Goal: Task Accomplishment & Management: Manage account settings

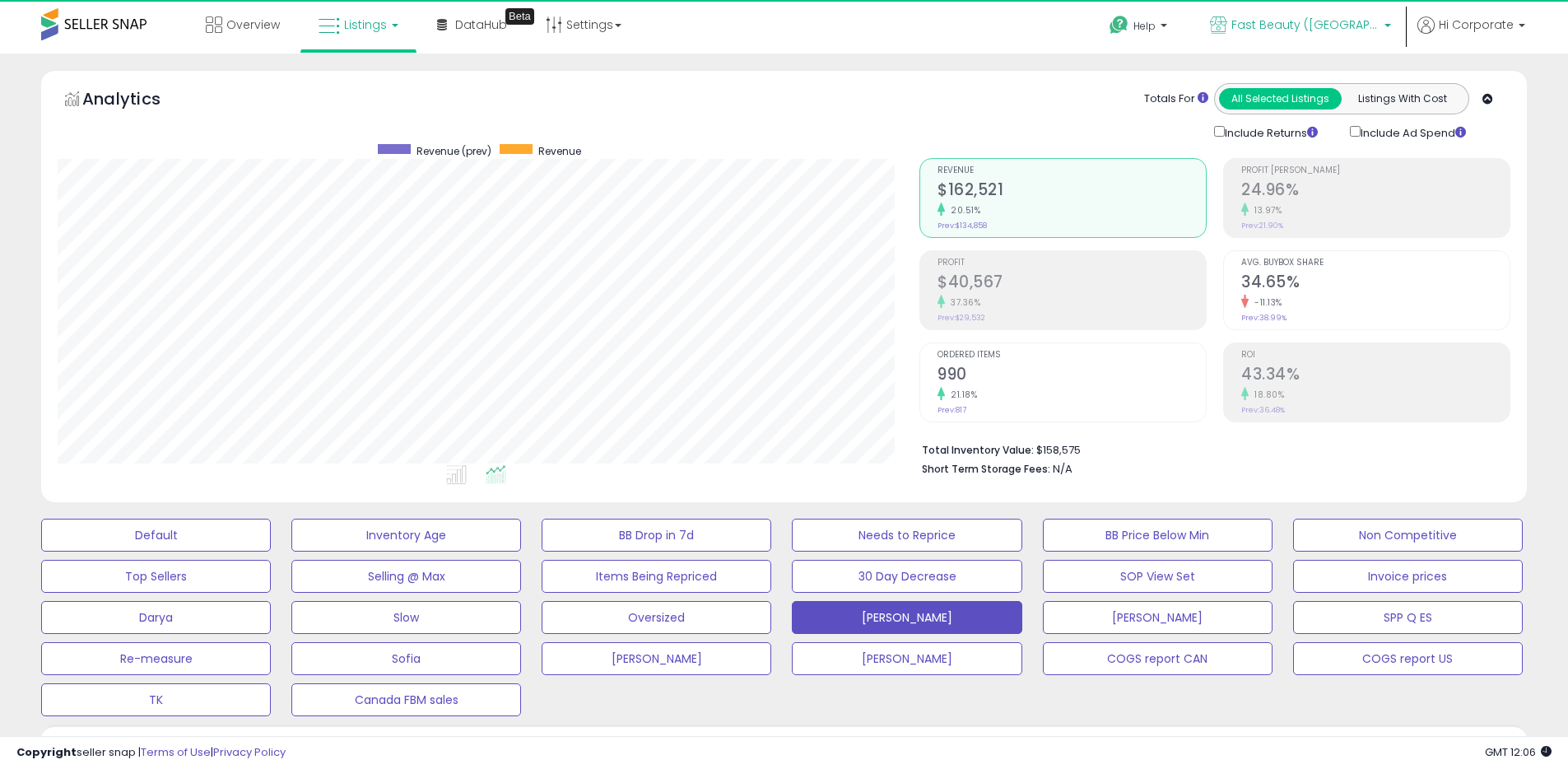
scroll to position [338, 862]
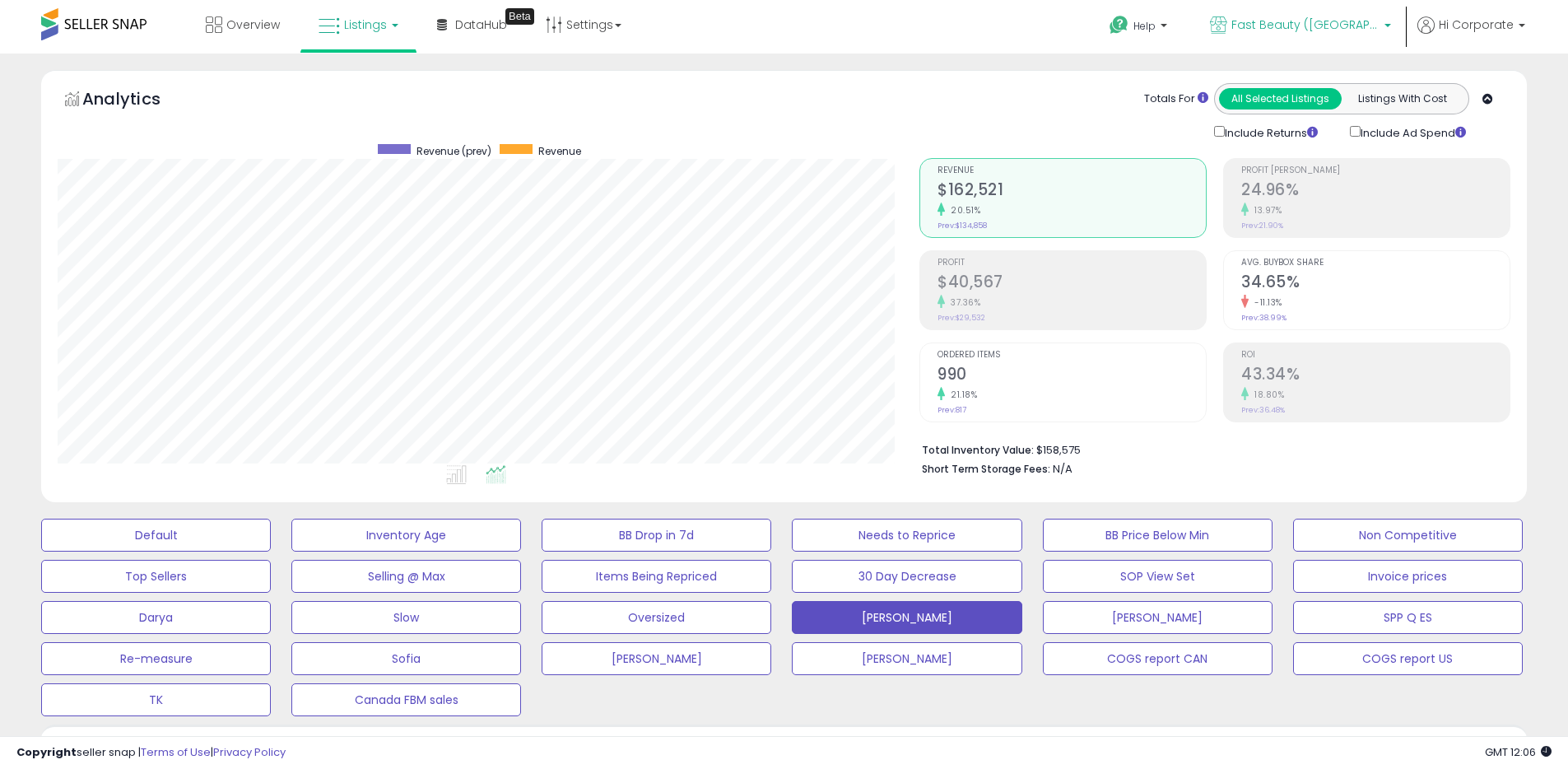
click at [1285, 26] on span "Fast Beauty ([GEOGRAPHIC_DATA])" at bounding box center [1305, 24] width 148 height 16
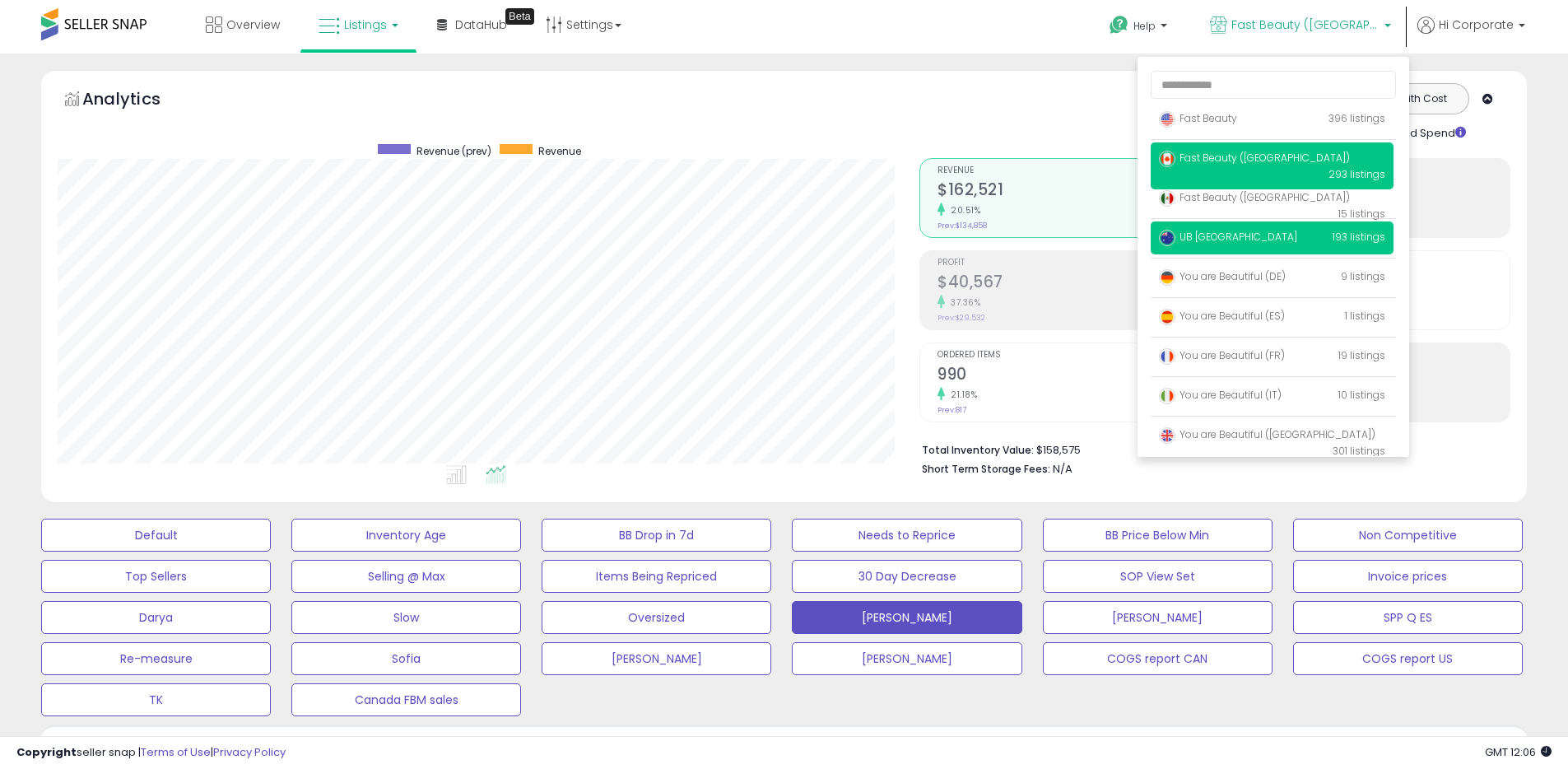
click at [1206, 237] on span "UB [GEOGRAPHIC_DATA]" at bounding box center [1228, 236] width 138 height 14
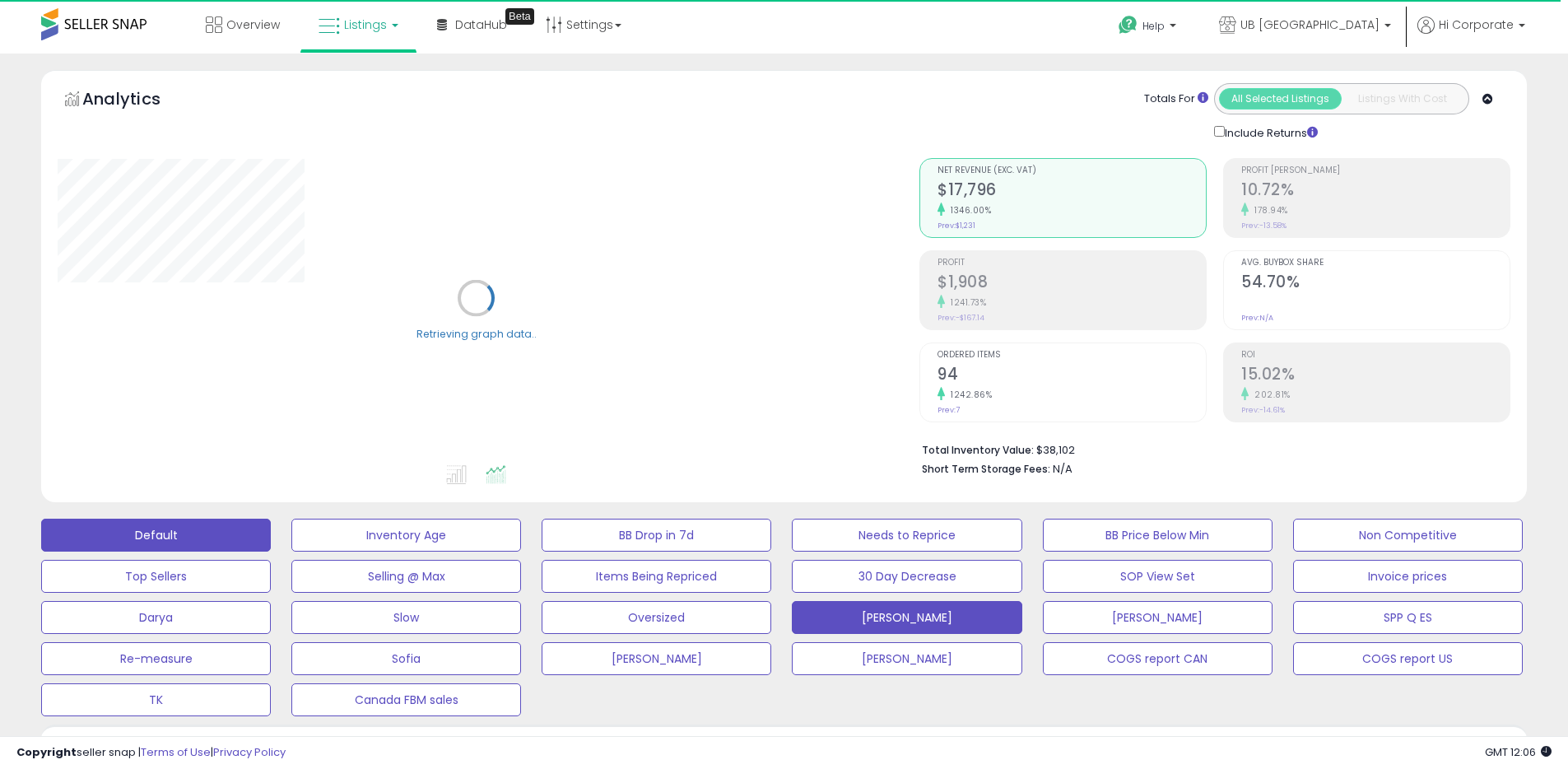
click at [201, 530] on button "Default" at bounding box center [155, 535] width 229 height 33
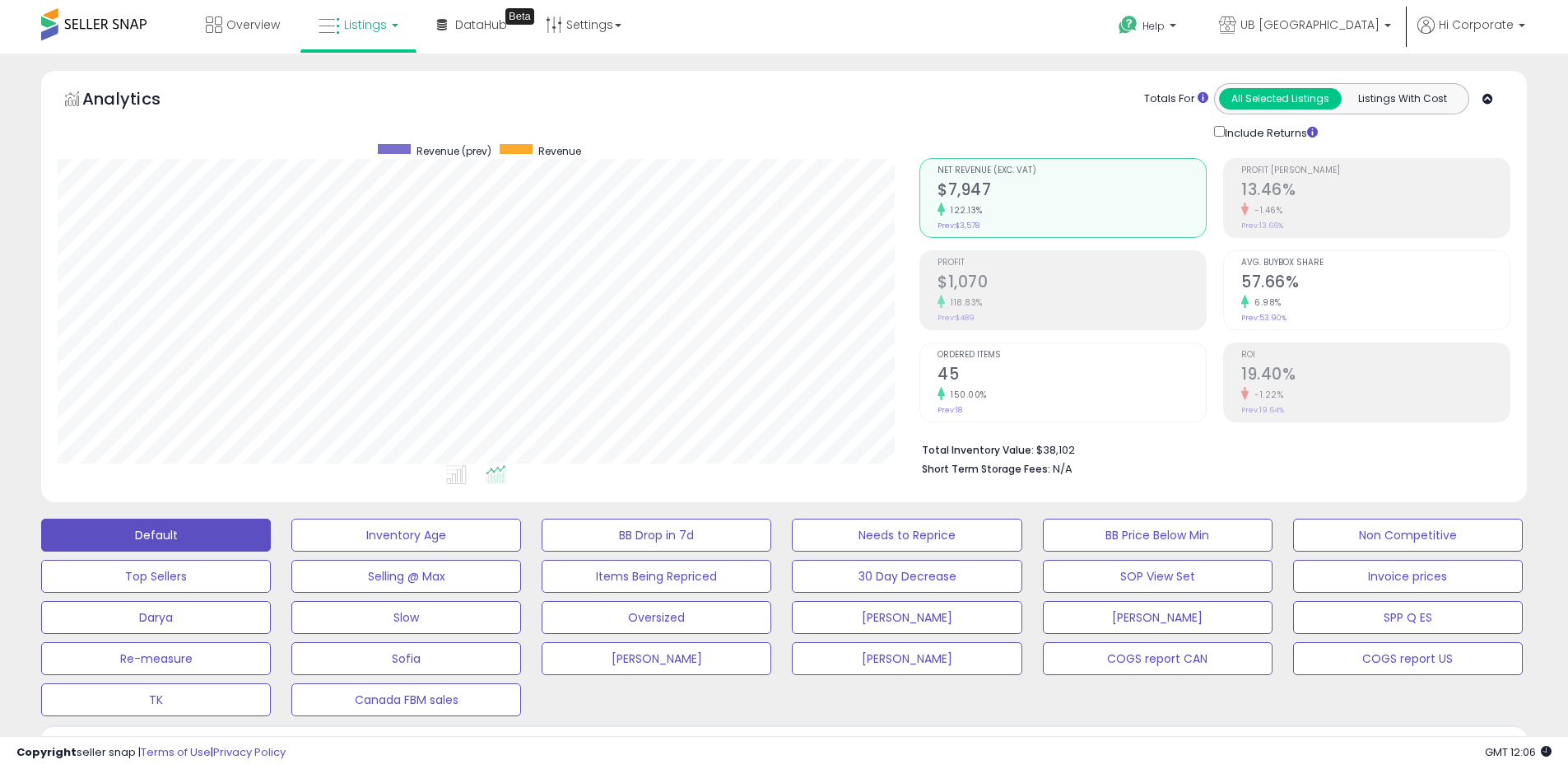
scroll to position [501, 0]
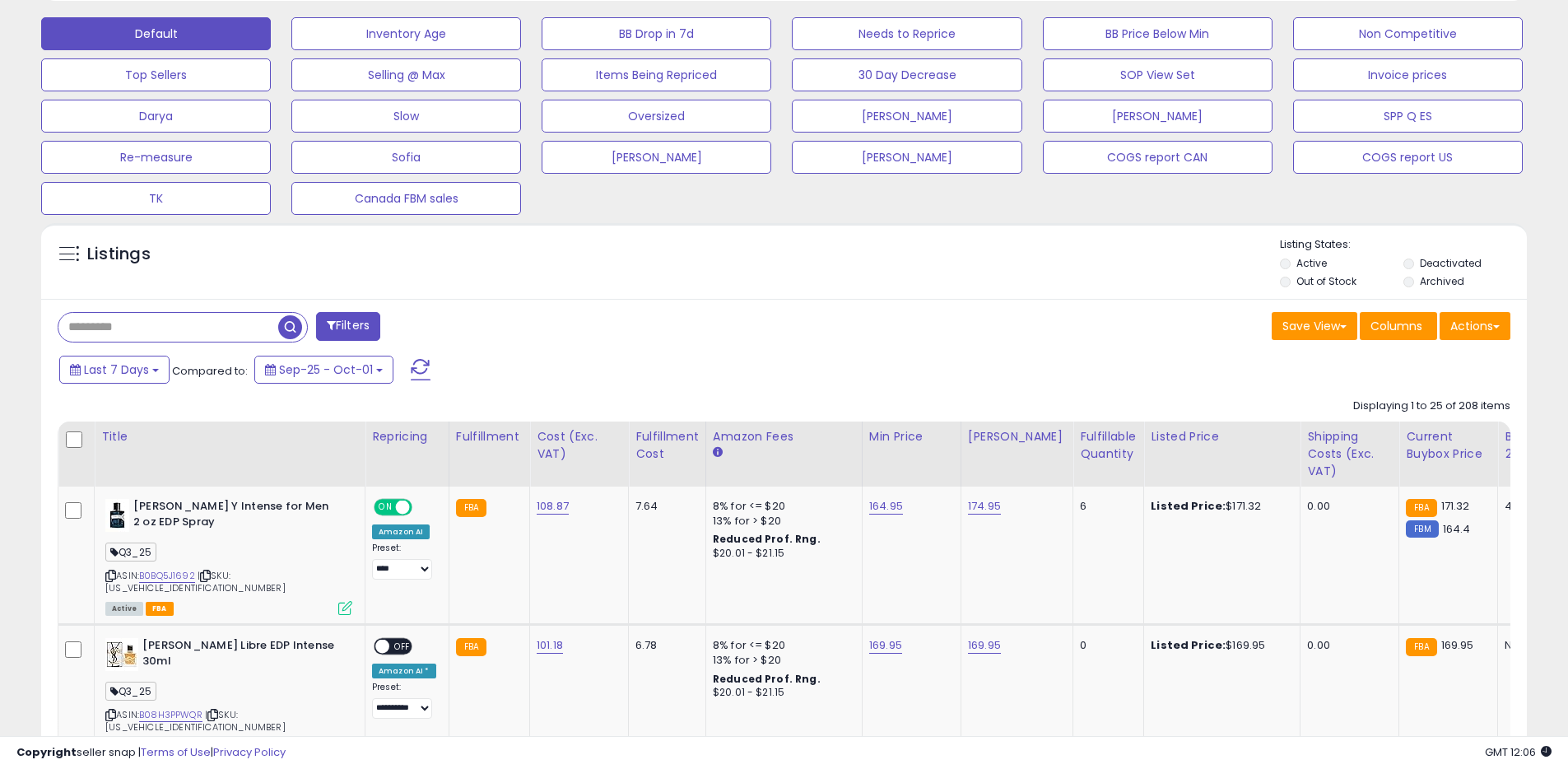
click at [1430, 282] on label "Archived" at bounding box center [1441, 281] width 44 height 14
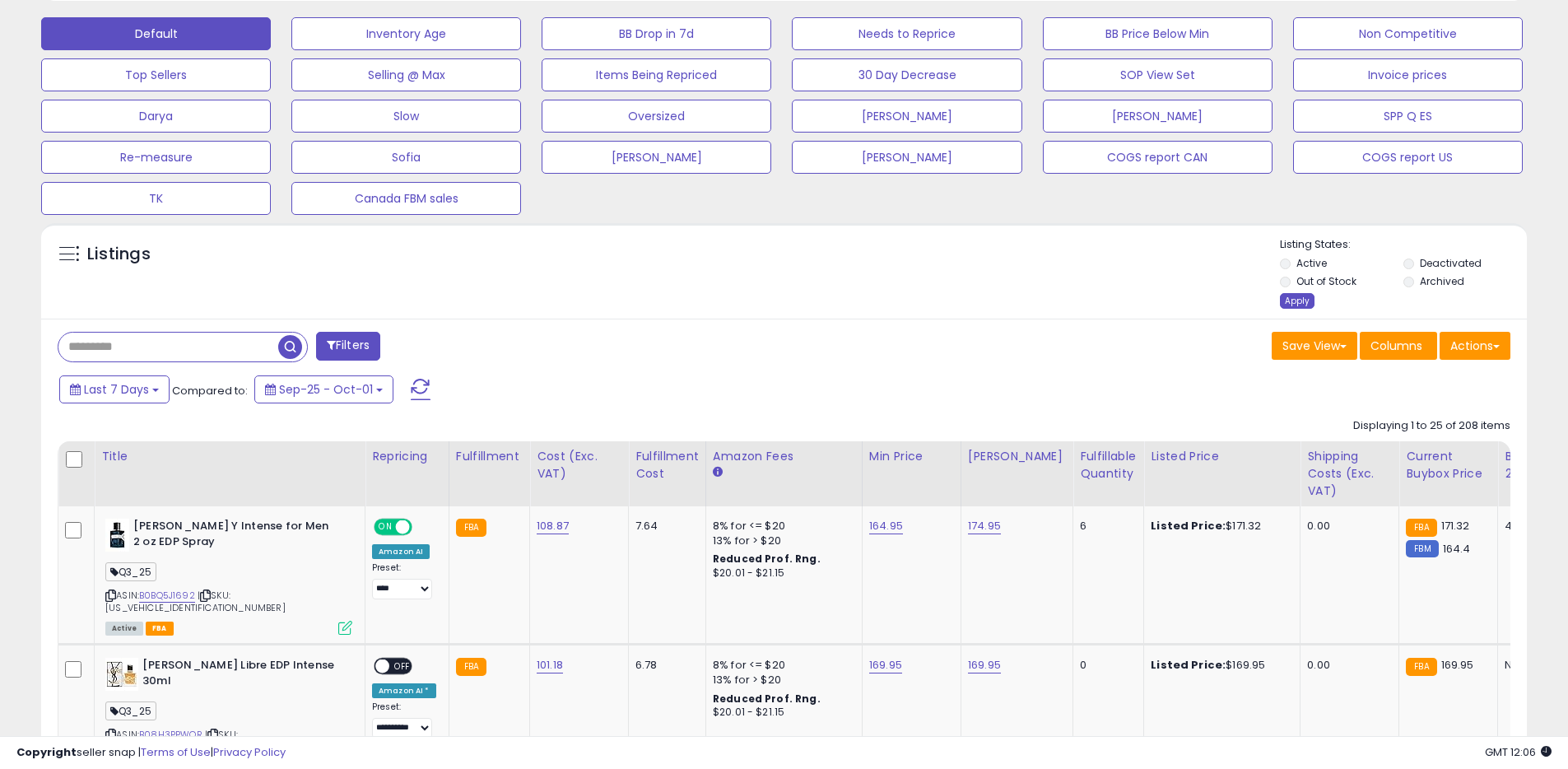
click at [1295, 303] on div "Apply" at bounding box center [1297, 300] width 35 height 15
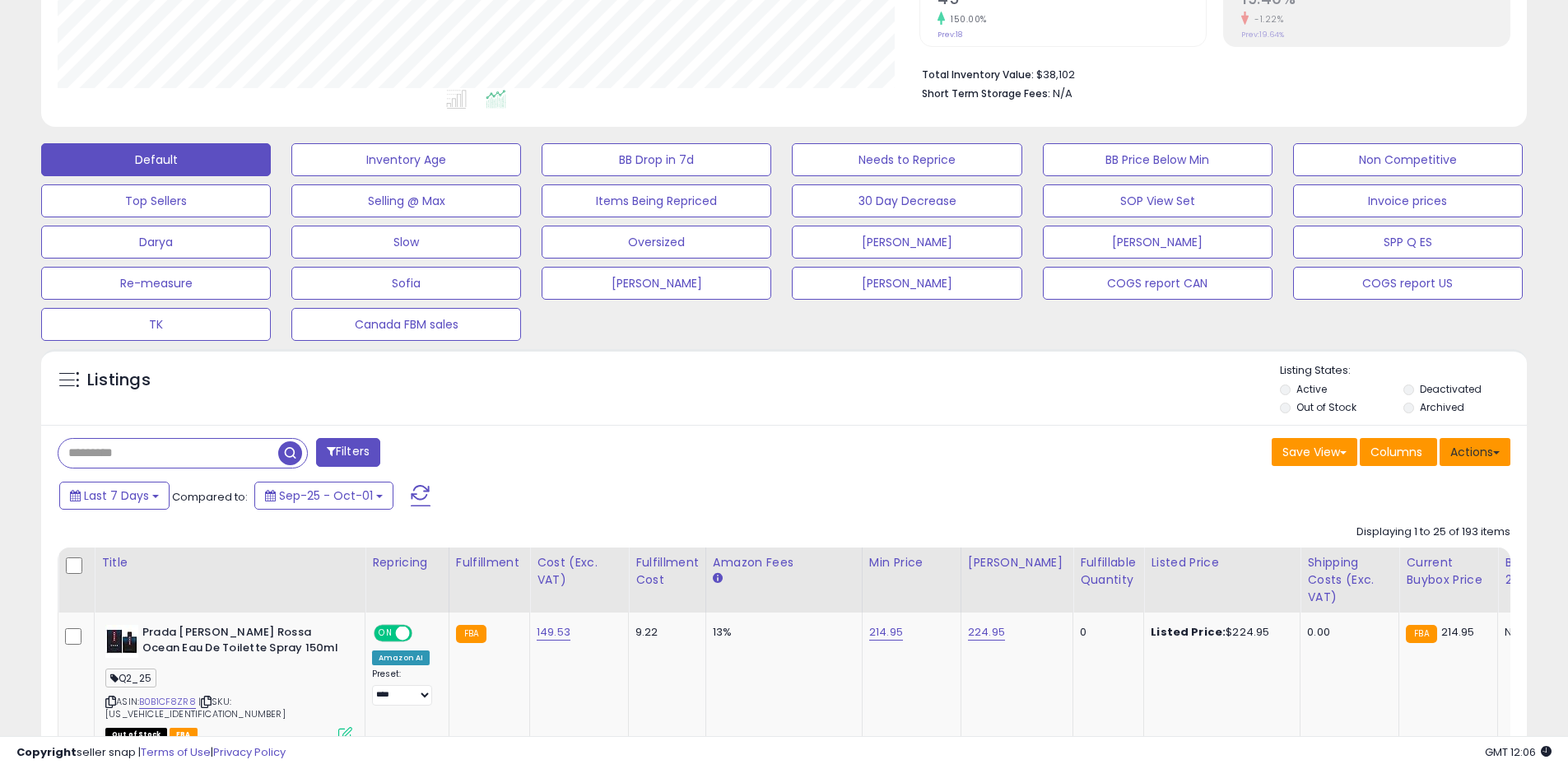
scroll to position [338, 862]
click at [1472, 448] on button "Actions" at bounding box center [1475, 451] width 71 height 28
click at [1364, 557] on link "Export All Columns" at bounding box center [1408, 557] width 180 height 26
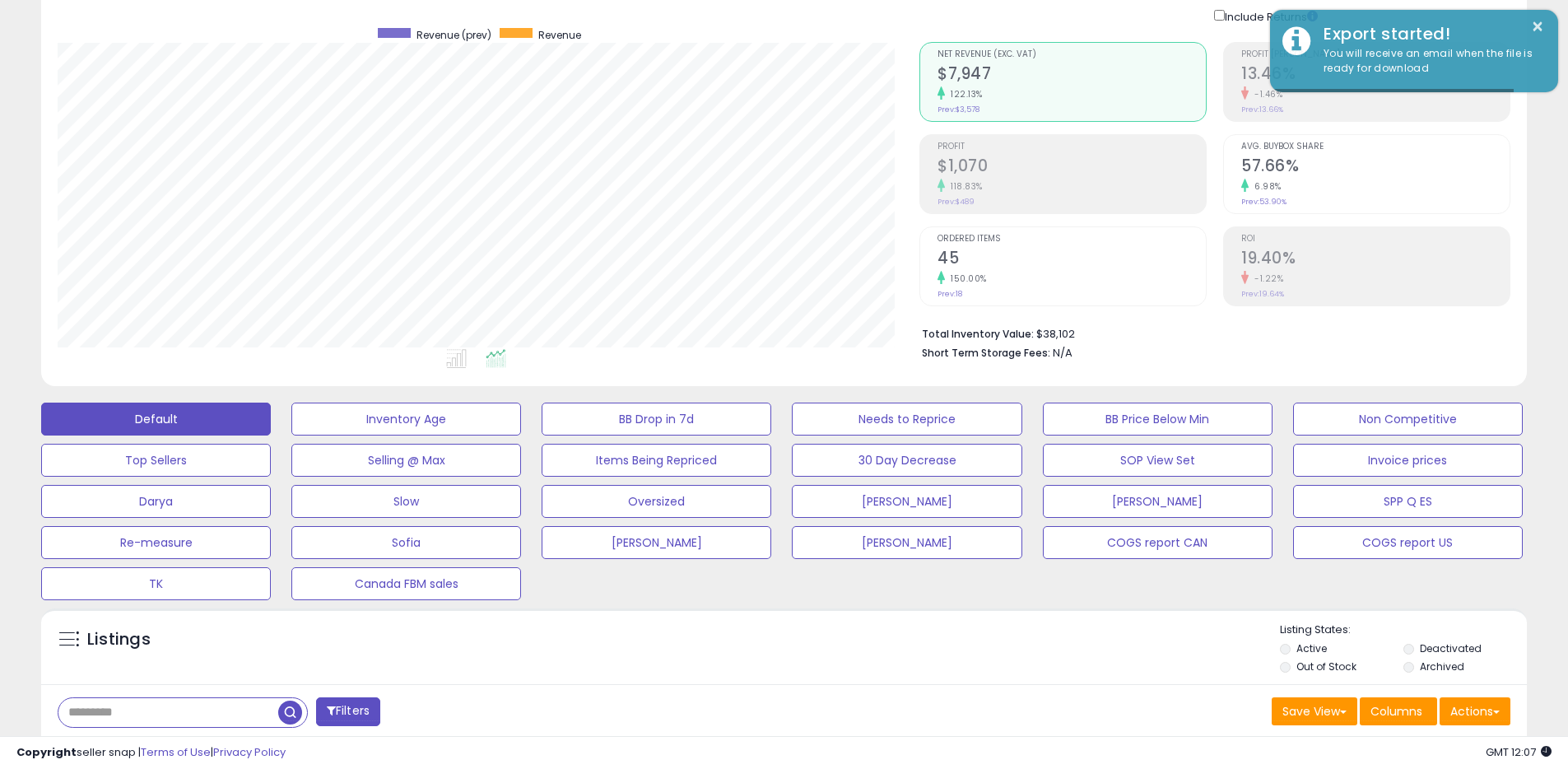
scroll to position [87, 0]
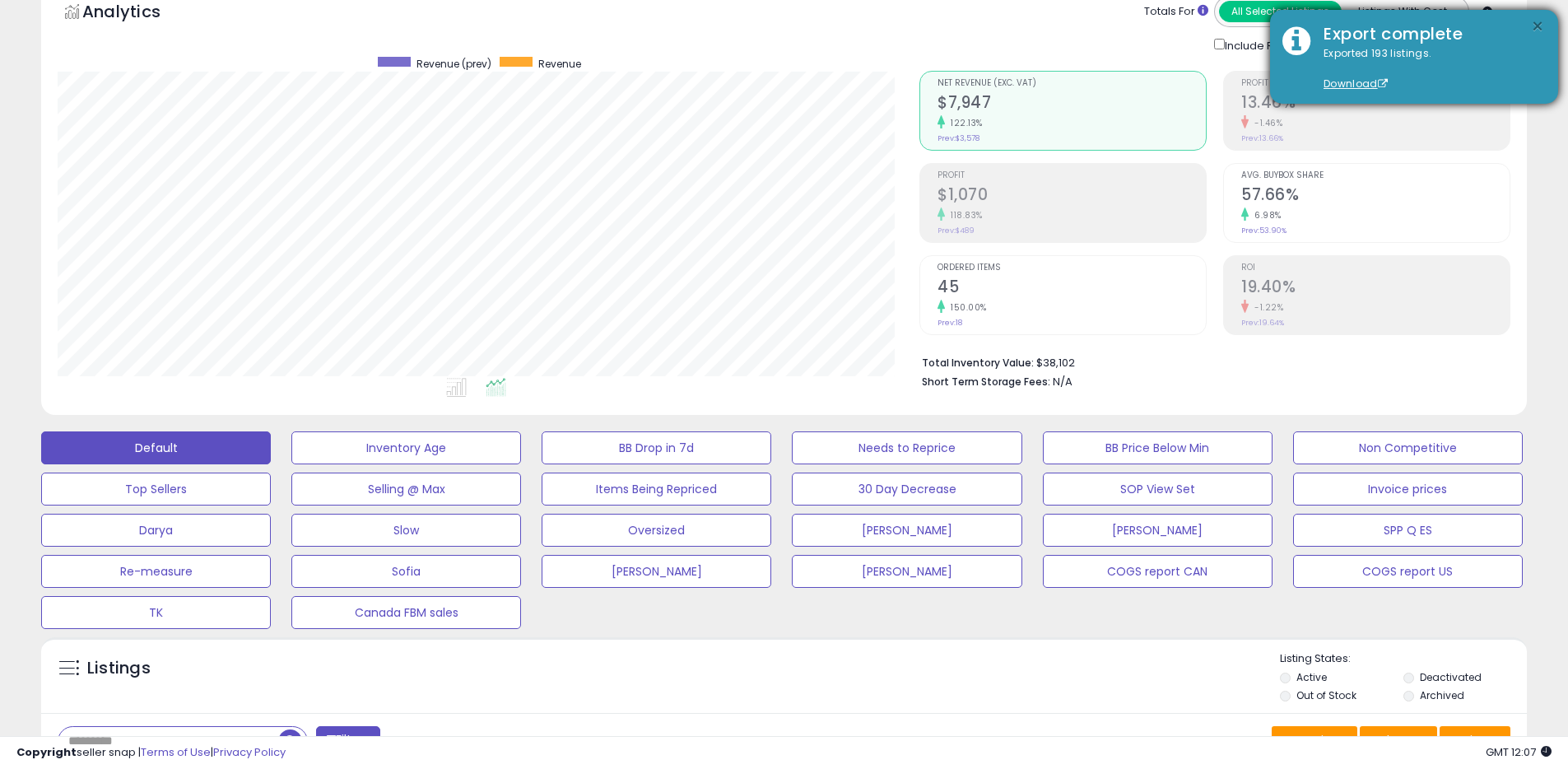
click at [1537, 23] on button "×" at bounding box center [1537, 26] width 13 height 20
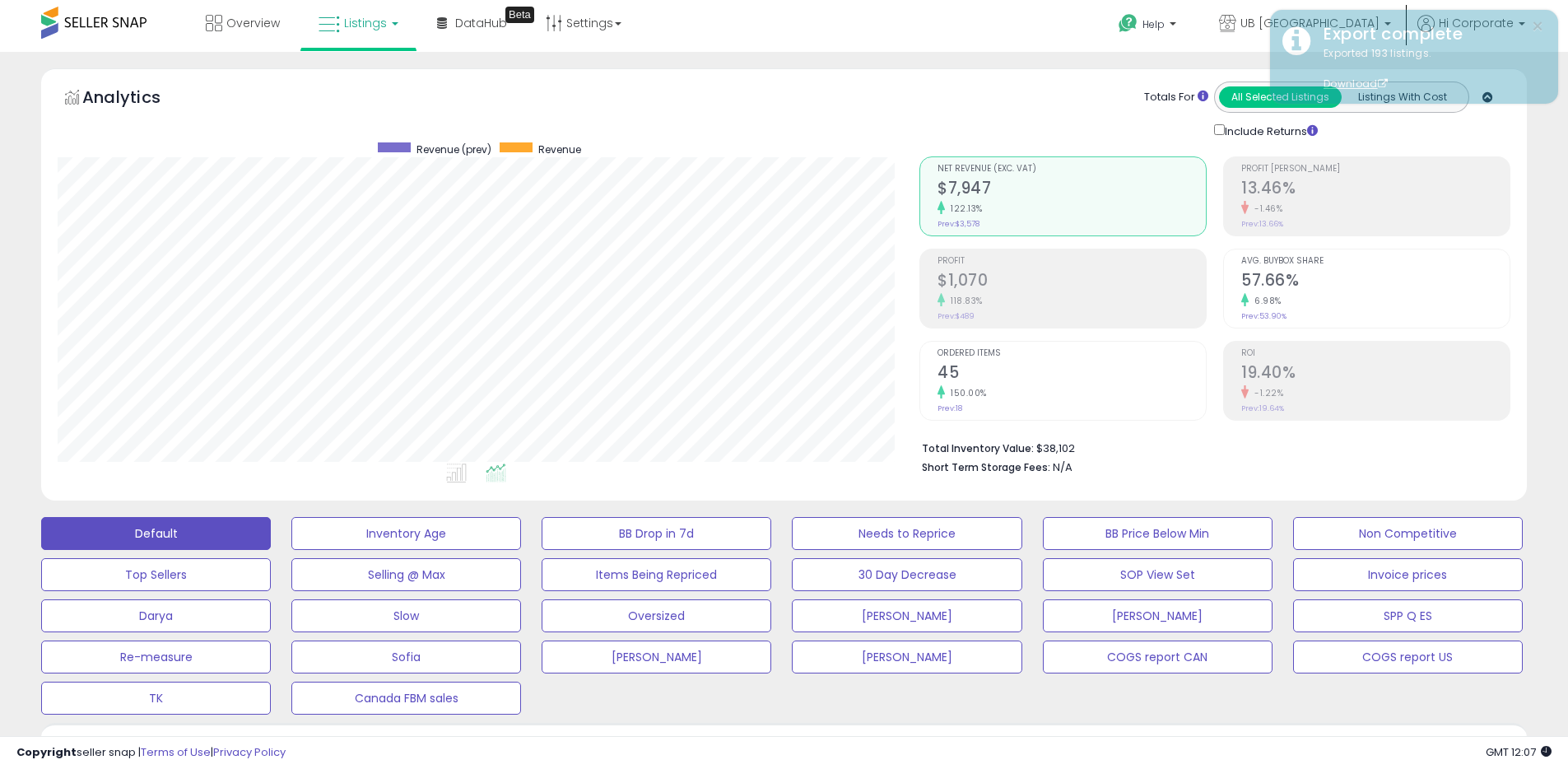
scroll to position [0, 0]
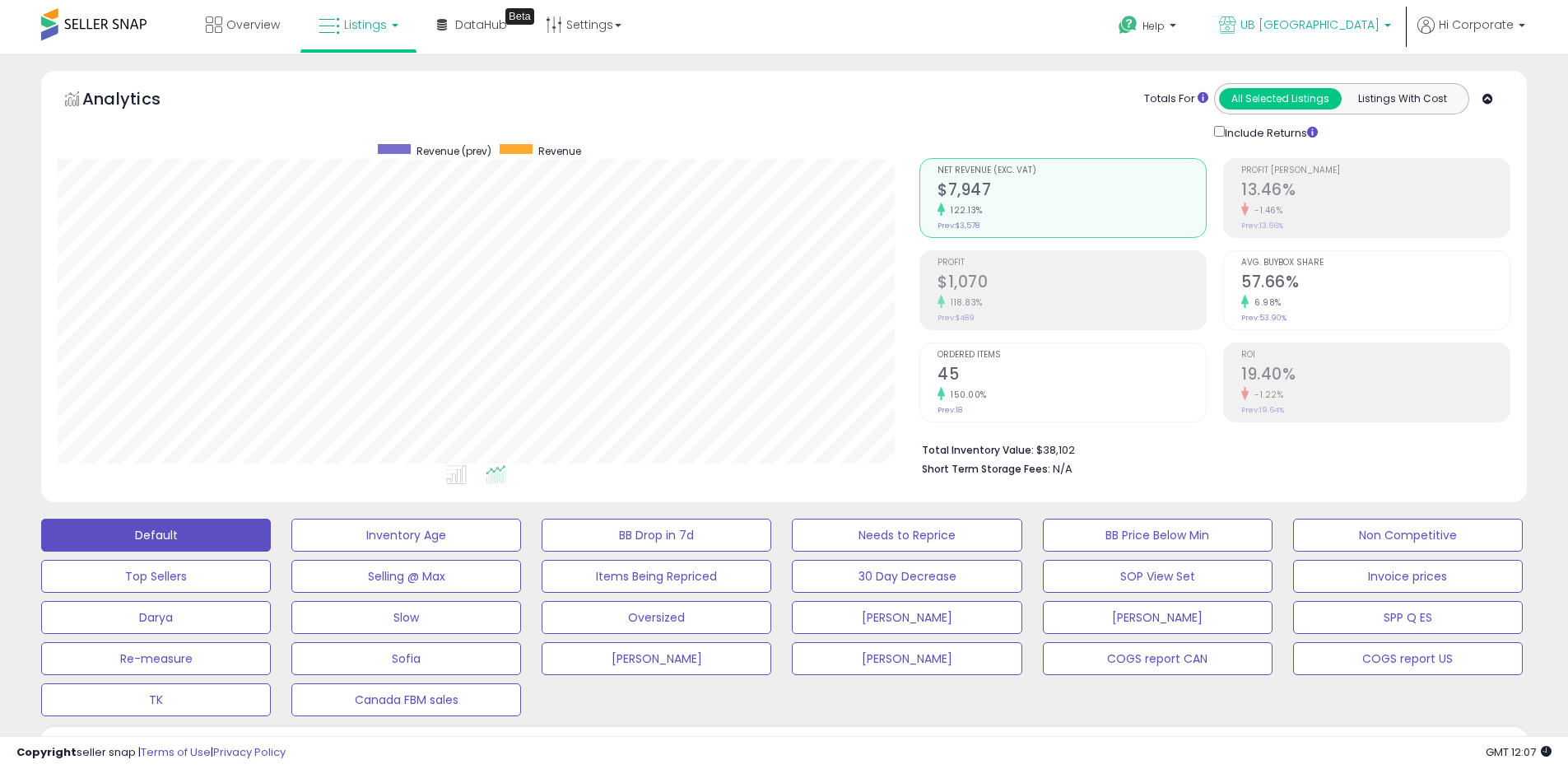
click at [1354, 17] on span "UB [GEOGRAPHIC_DATA]" at bounding box center [1310, 24] width 139 height 16
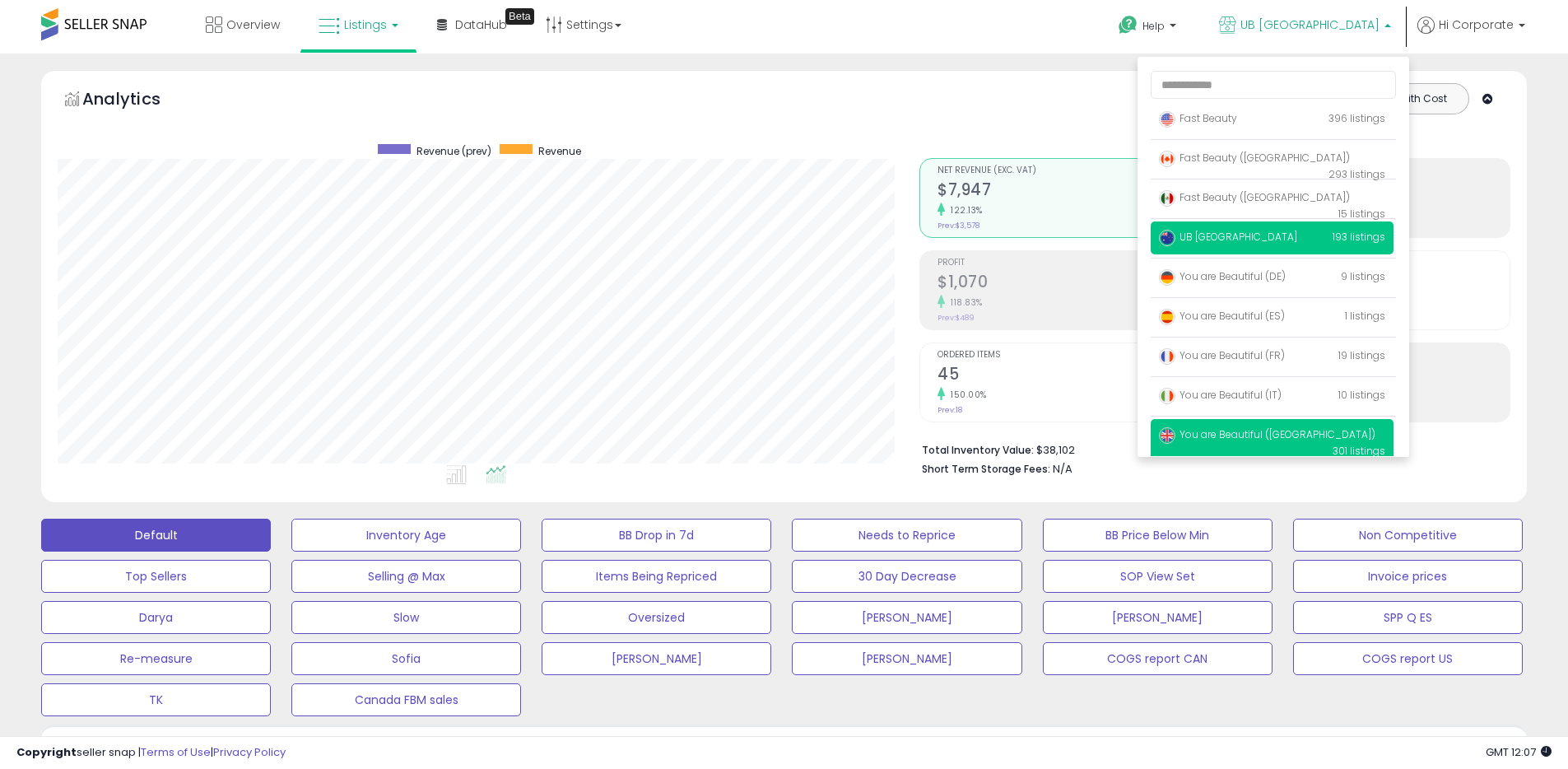
click at [1236, 428] on span "You are Beautiful ([GEOGRAPHIC_DATA])" at bounding box center [1268, 434] width 217 height 14
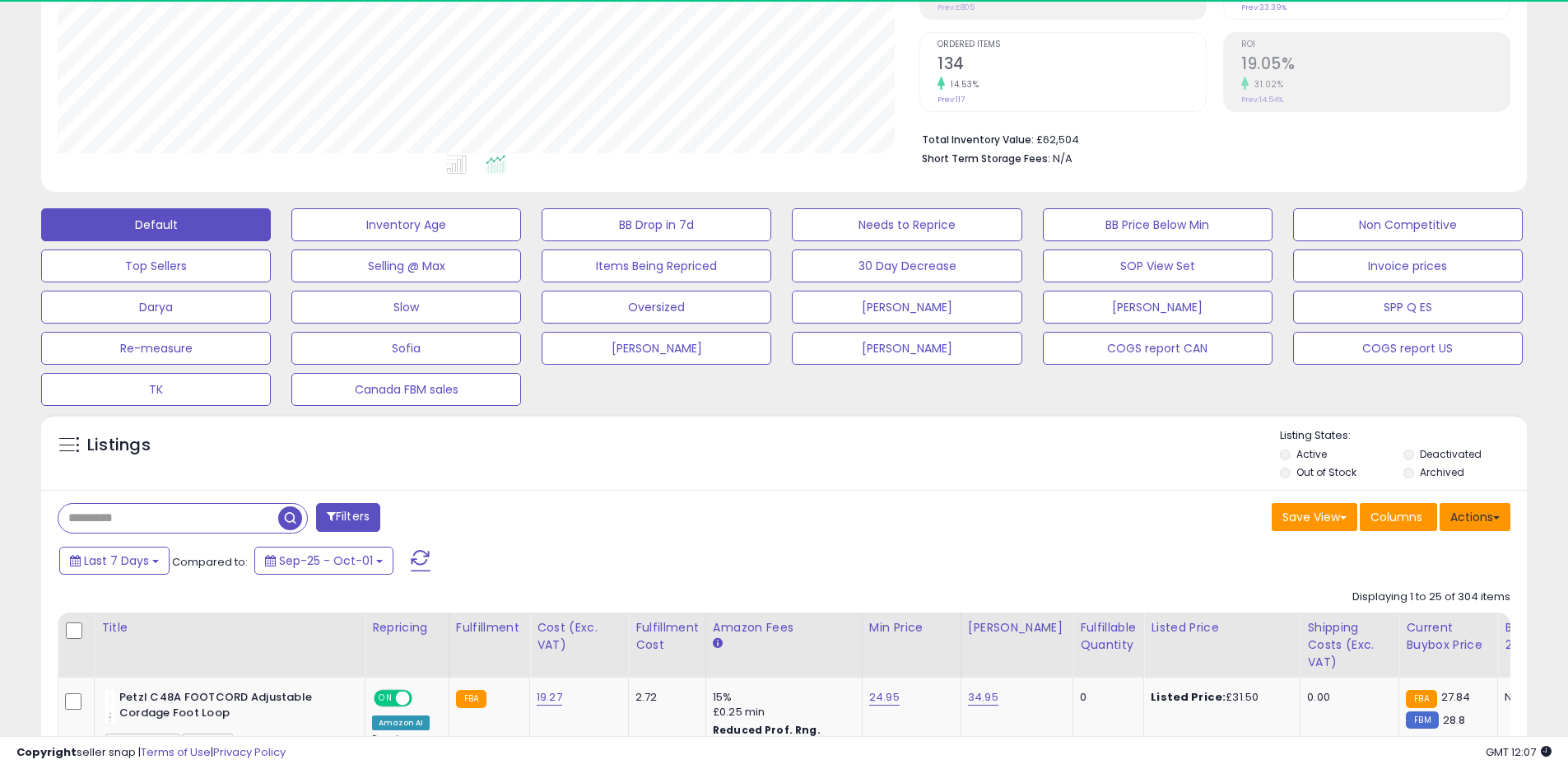
scroll to position [338, 862]
click at [1464, 517] on button "Actions" at bounding box center [1475, 517] width 71 height 28
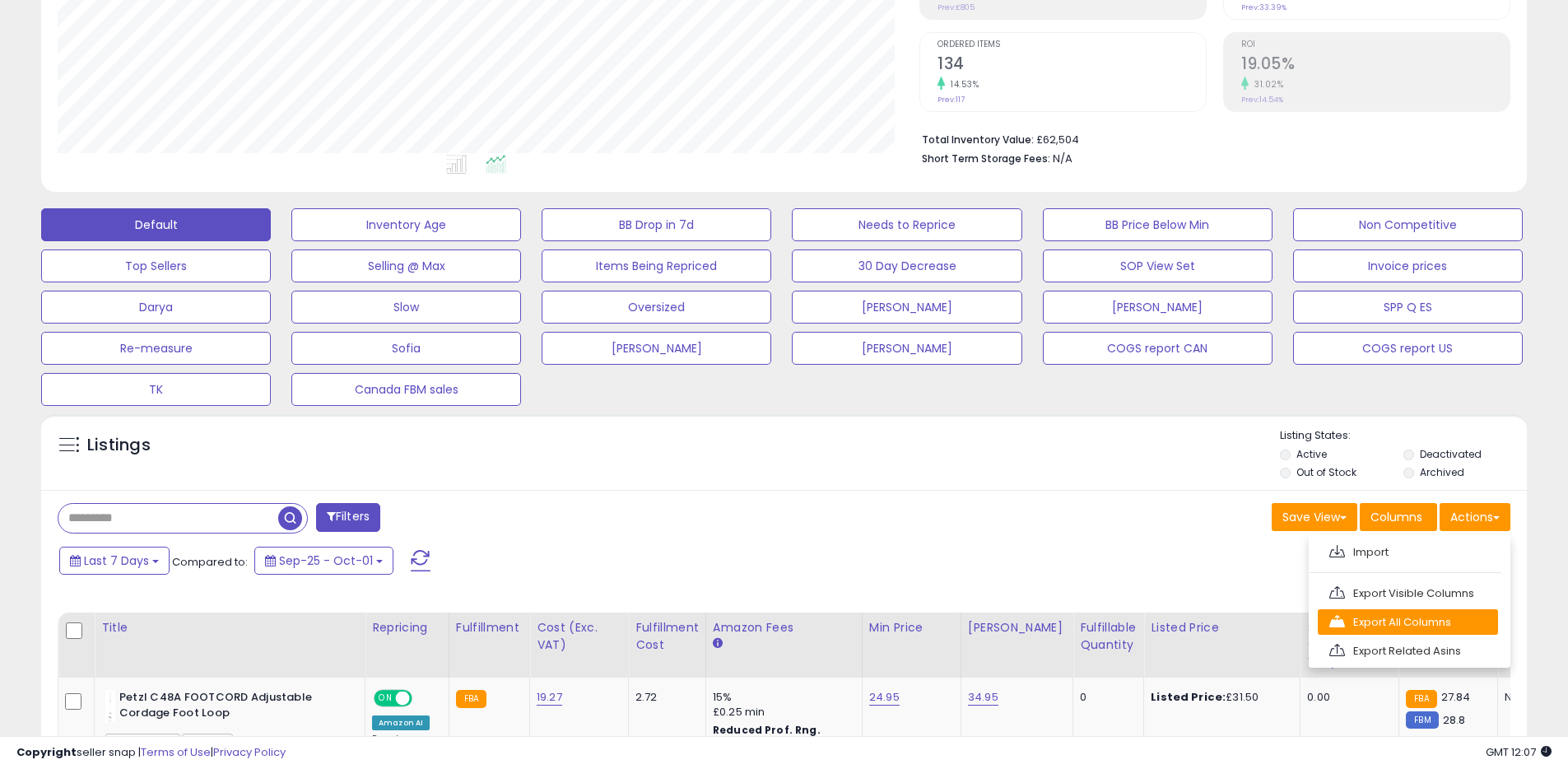
click at [1344, 623] on link "Export All Columns" at bounding box center [1408, 622] width 180 height 26
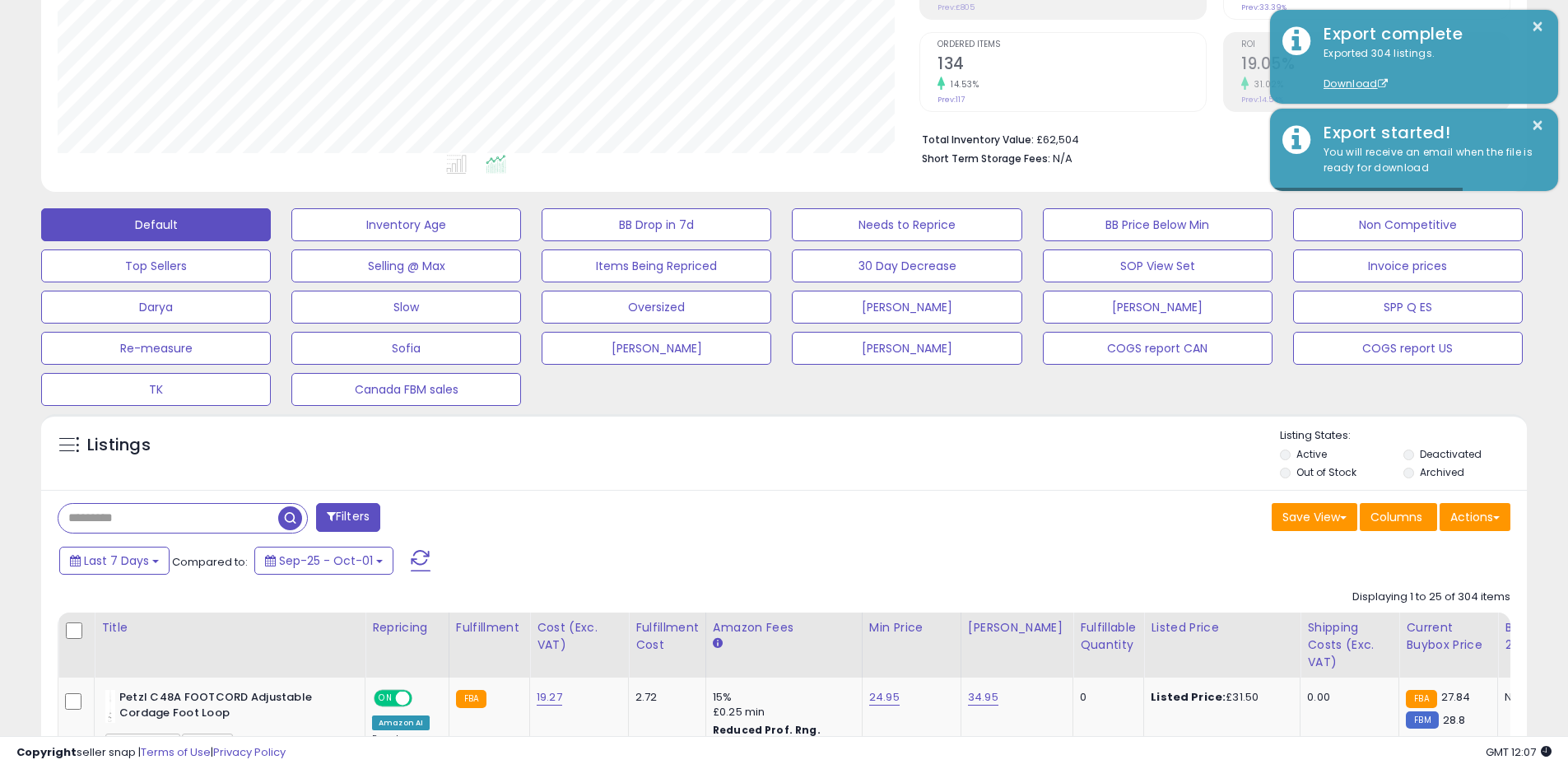
scroll to position [0, 0]
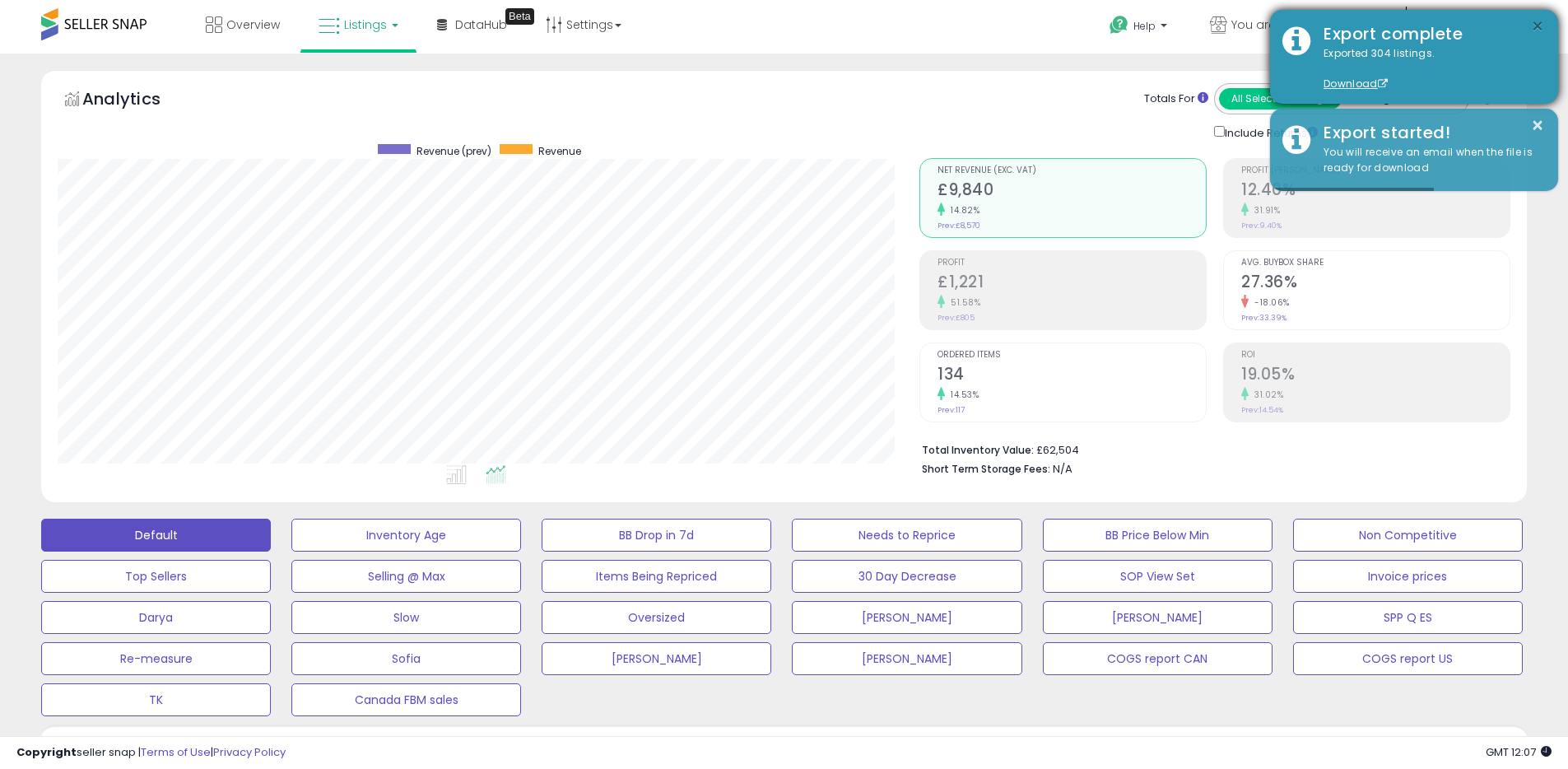
click at [1539, 26] on button "×" at bounding box center [1537, 26] width 13 height 20
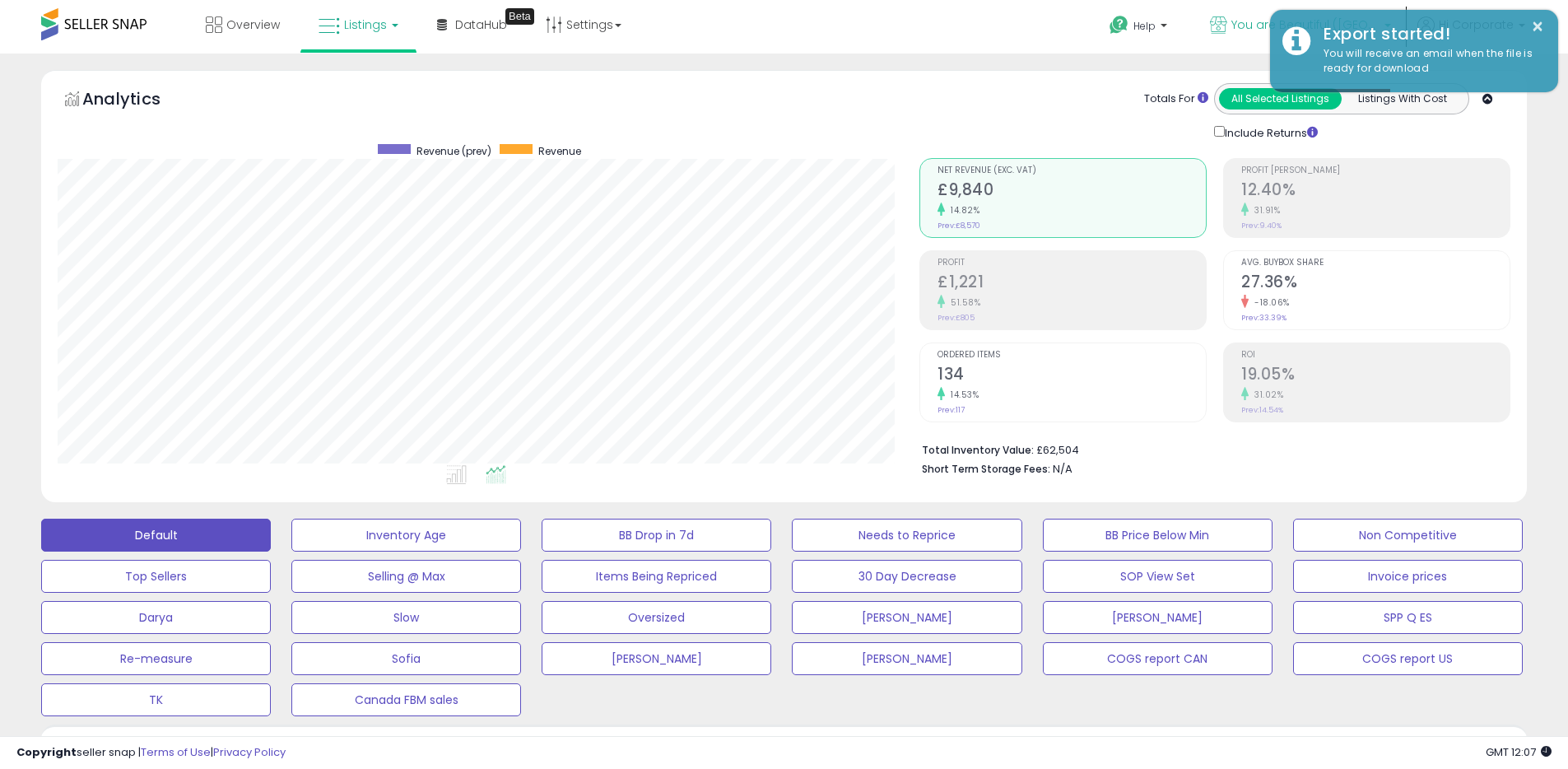
click at [1254, 28] on p "You are Beautiful ([GEOGRAPHIC_DATA])" at bounding box center [1300, 26] width 181 height 20
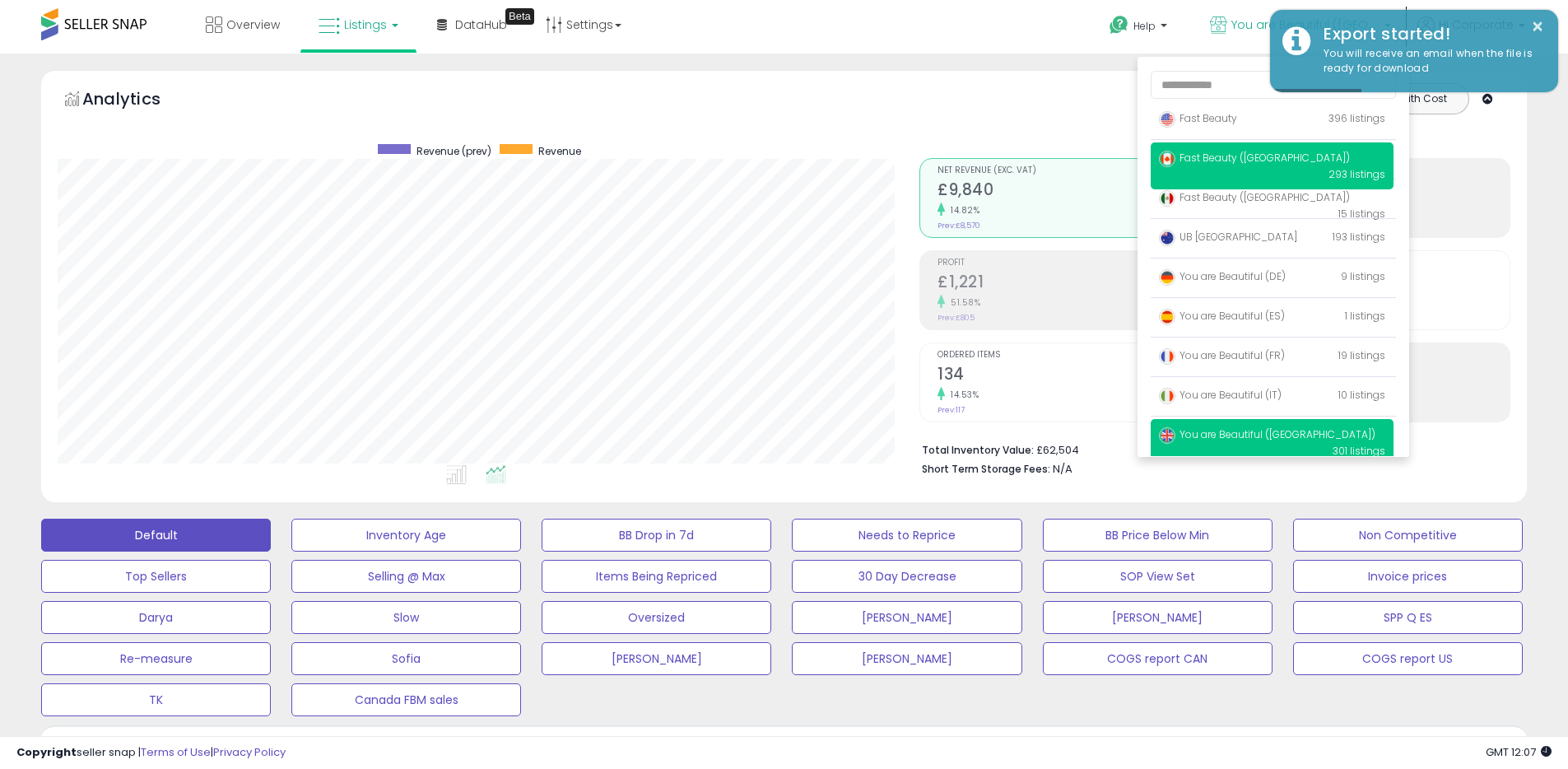
click at [1221, 160] on span "Fast Beauty ([GEOGRAPHIC_DATA])" at bounding box center [1254, 157] width 191 height 14
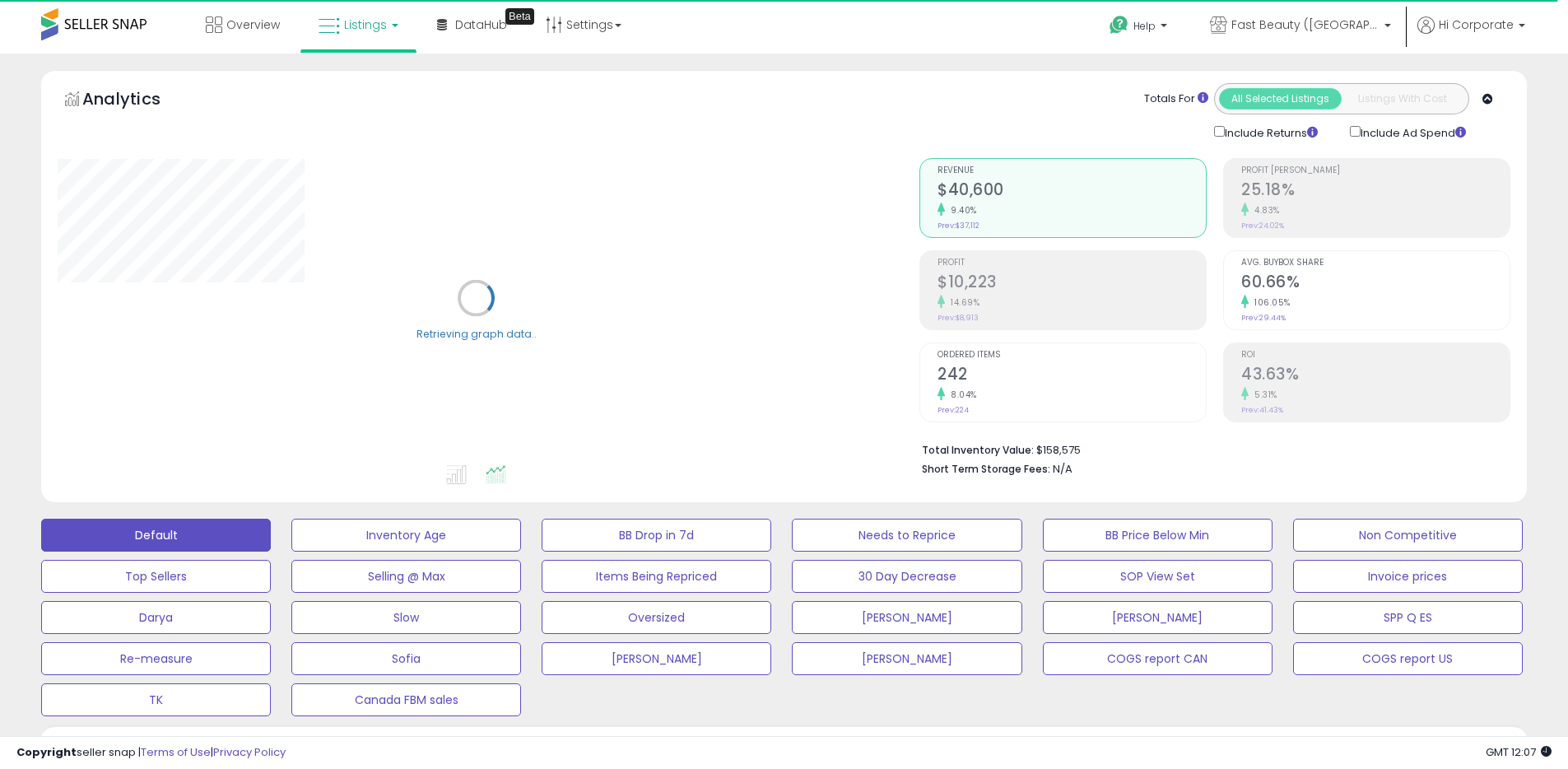
scroll to position [514, 0]
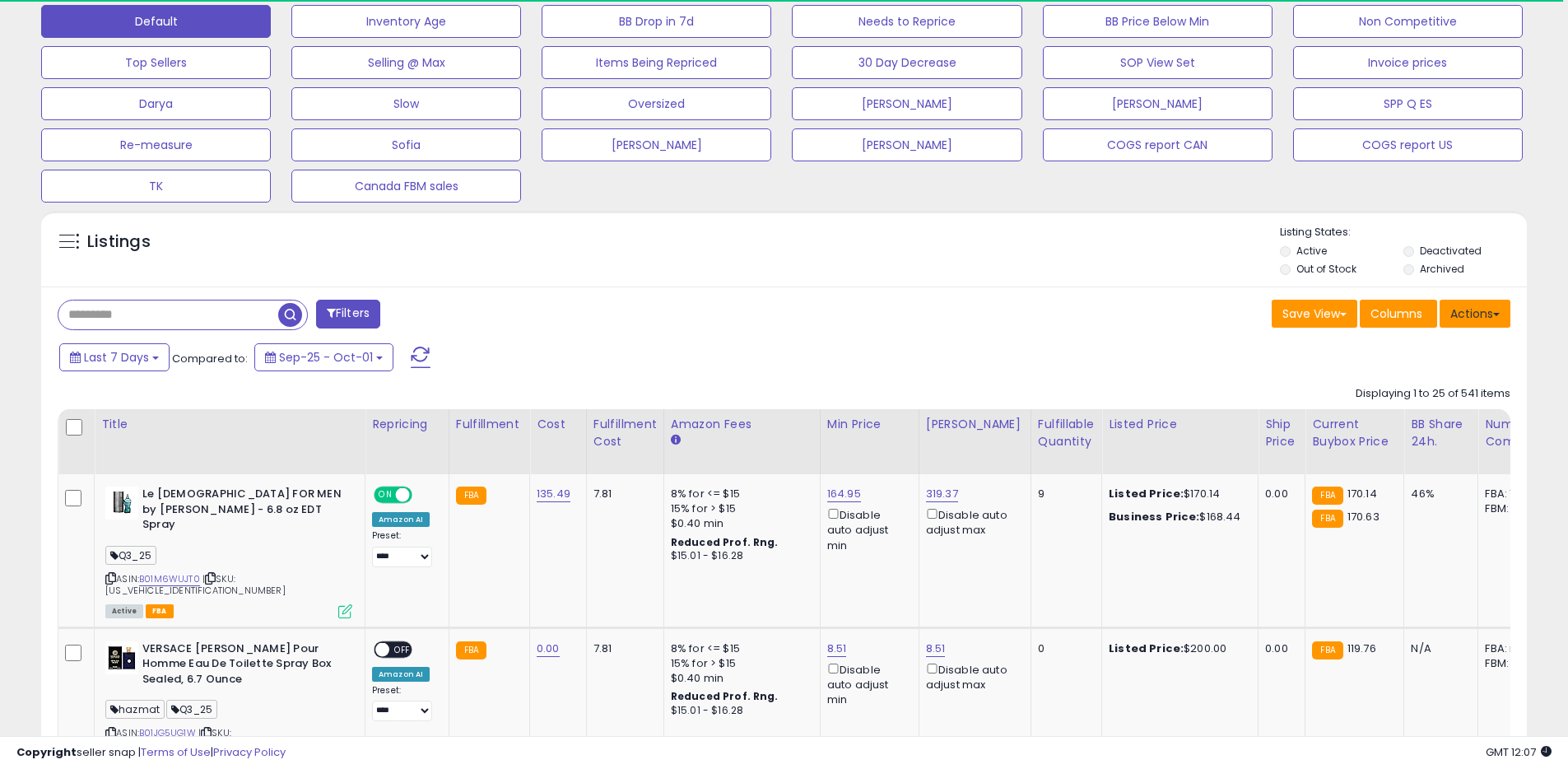
click at [1488, 314] on button "Actions" at bounding box center [1475, 313] width 71 height 28
click at [1393, 419] on link "Export All Columns" at bounding box center [1408, 419] width 180 height 26
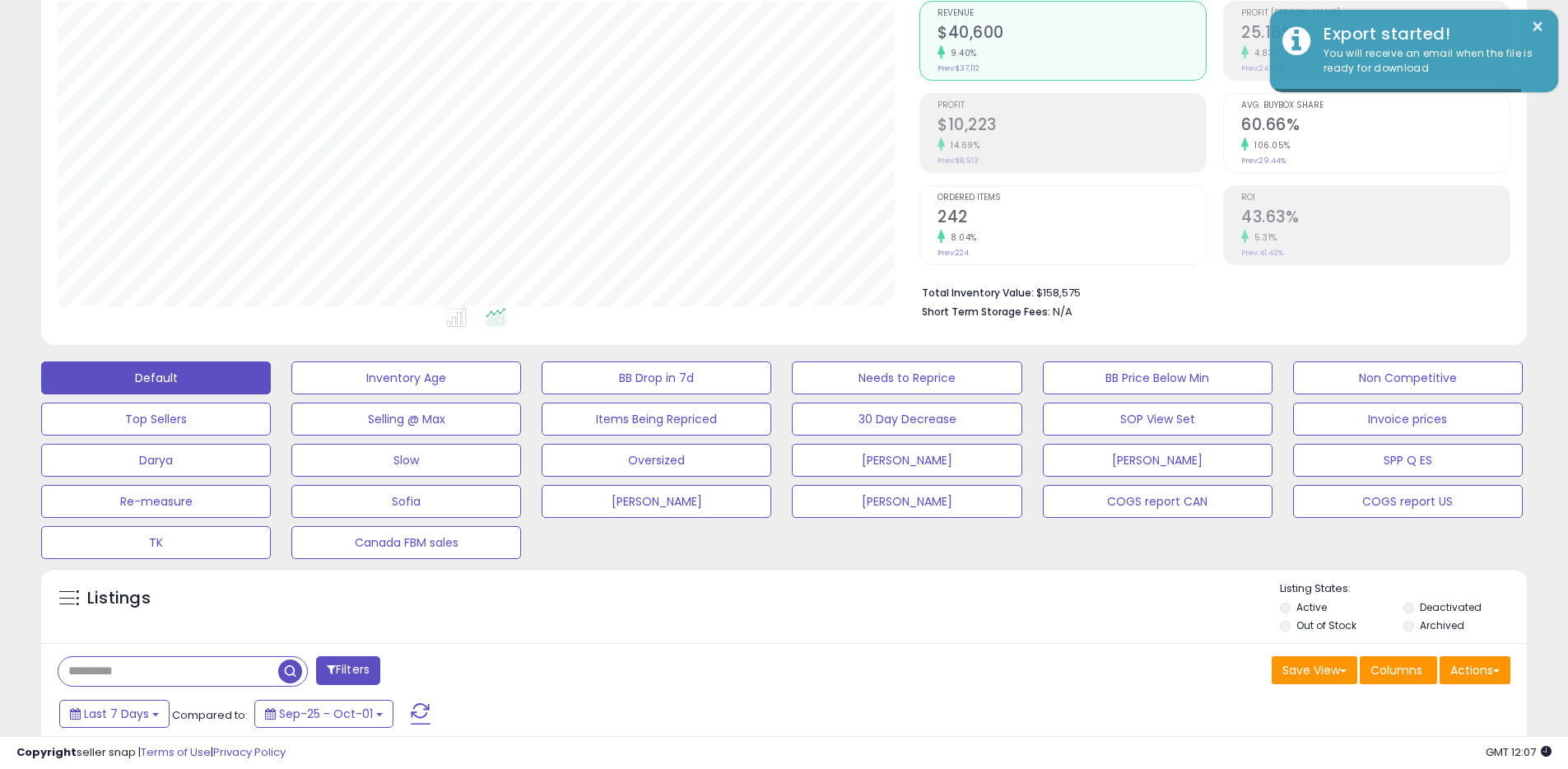
scroll to position [0, 0]
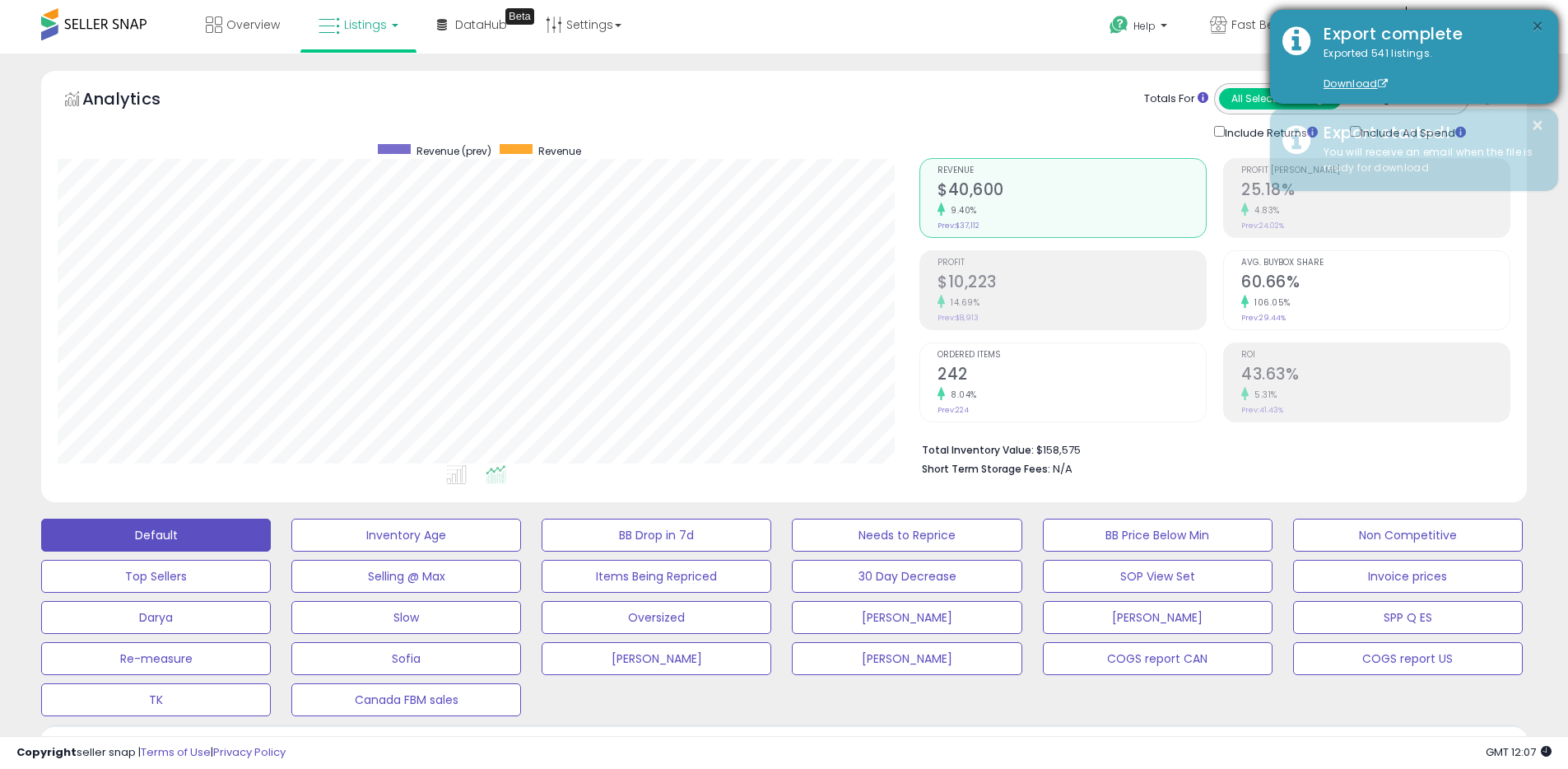
click at [1535, 26] on button "×" at bounding box center [1537, 26] width 13 height 20
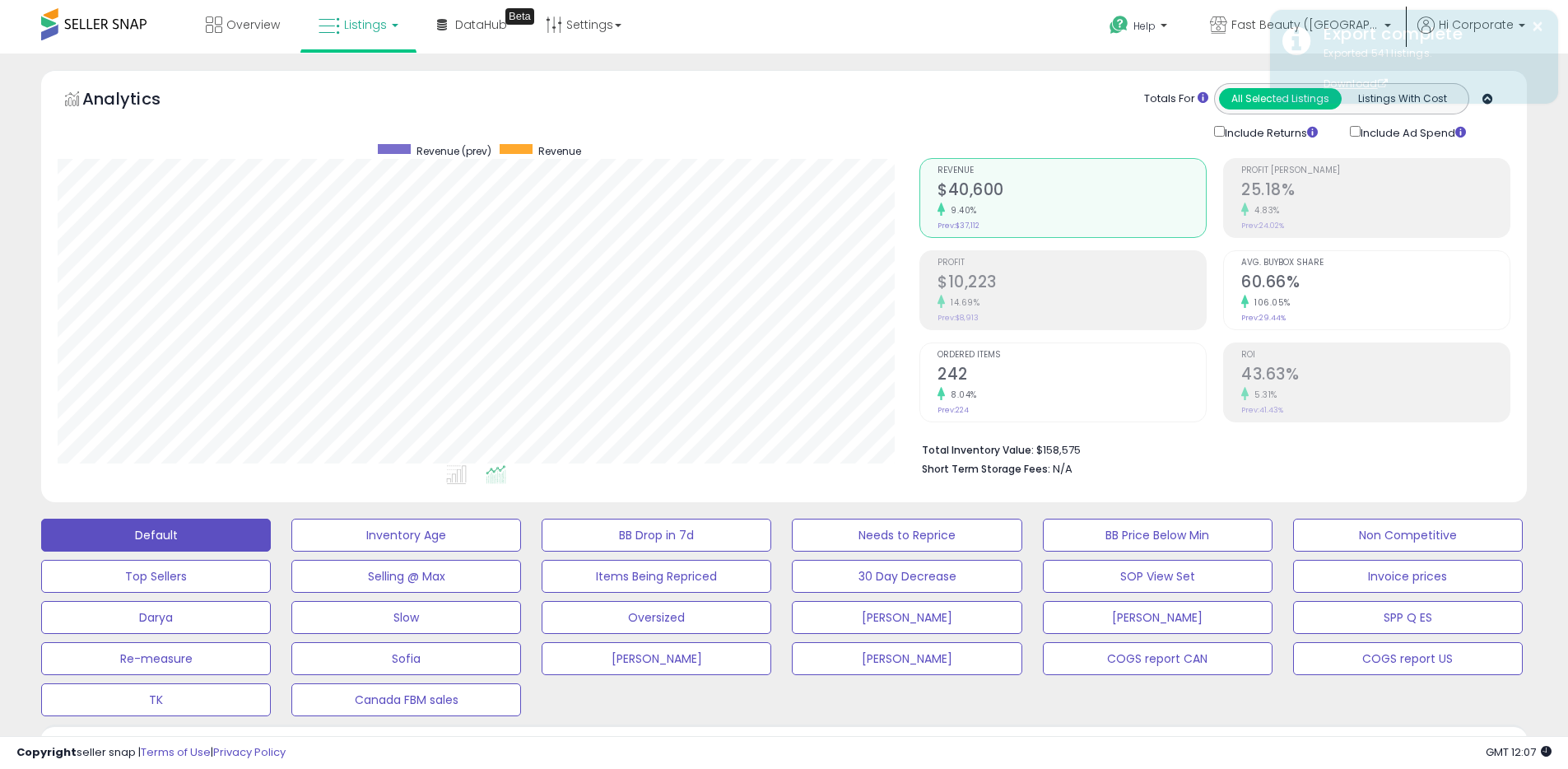
click at [1161, 79] on div "Analytics Totals For All Selected Listings Listings With Cost Include Returns I…" at bounding box center [784, 286] width 1485 height 432
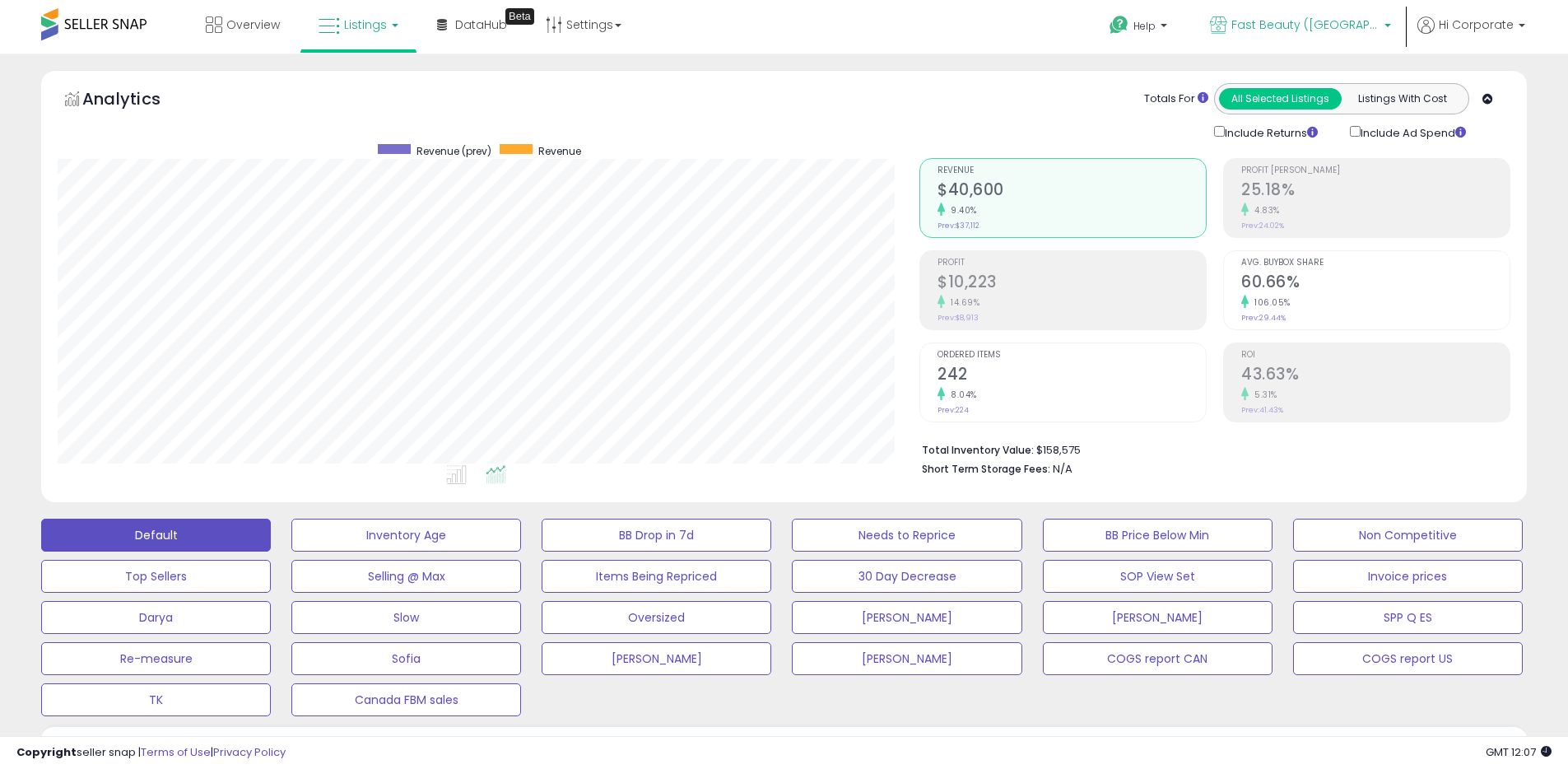
click at [1341, 21] on span "Fast Beauty ([GEOGRAPHIC_DATA])" at bounding box center [1305, 24] width 148 height 16
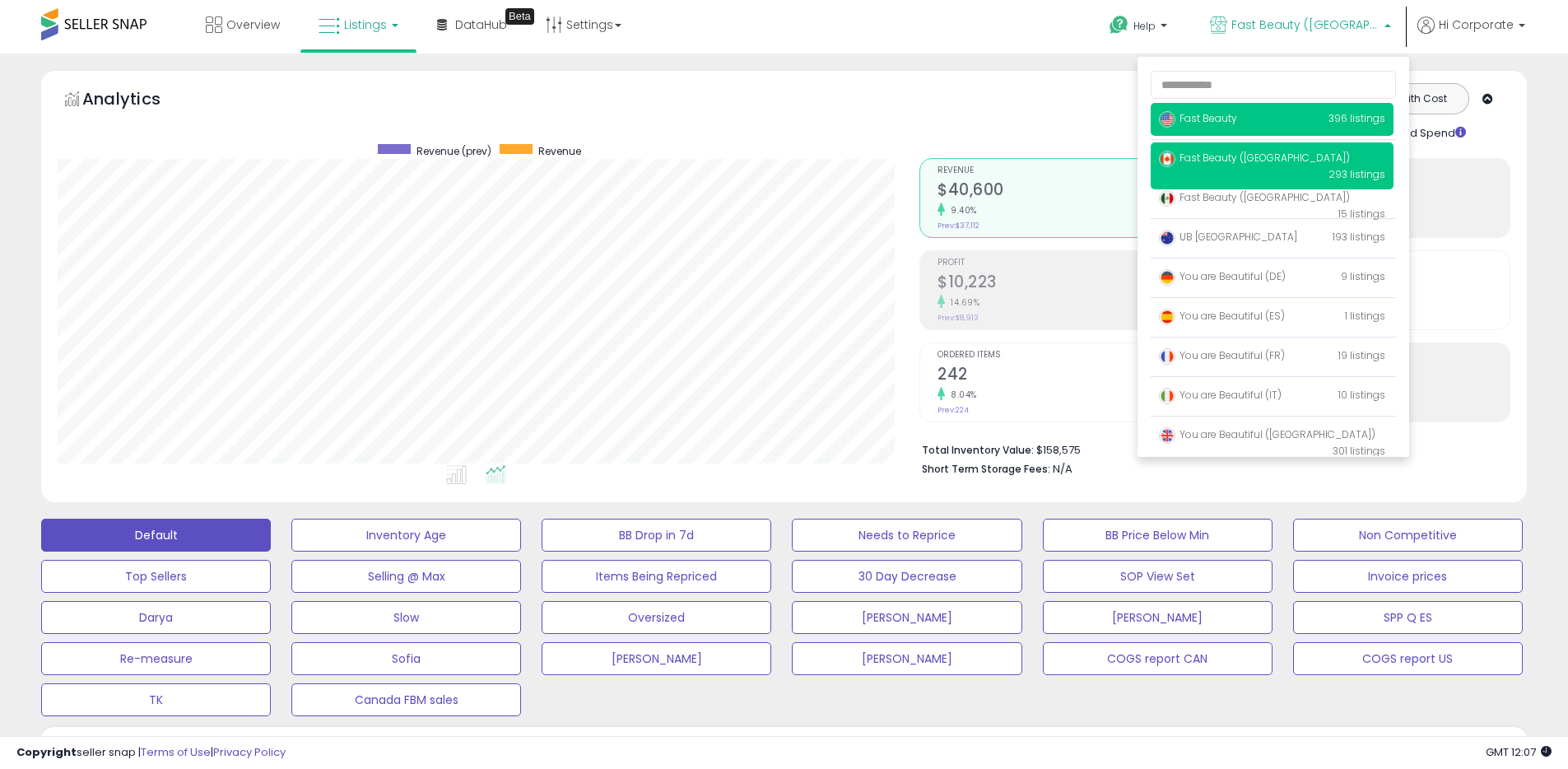
click at [1205, 115] on span "Fast Beauty" at bounding box center [1198, 118] width 78 height 14
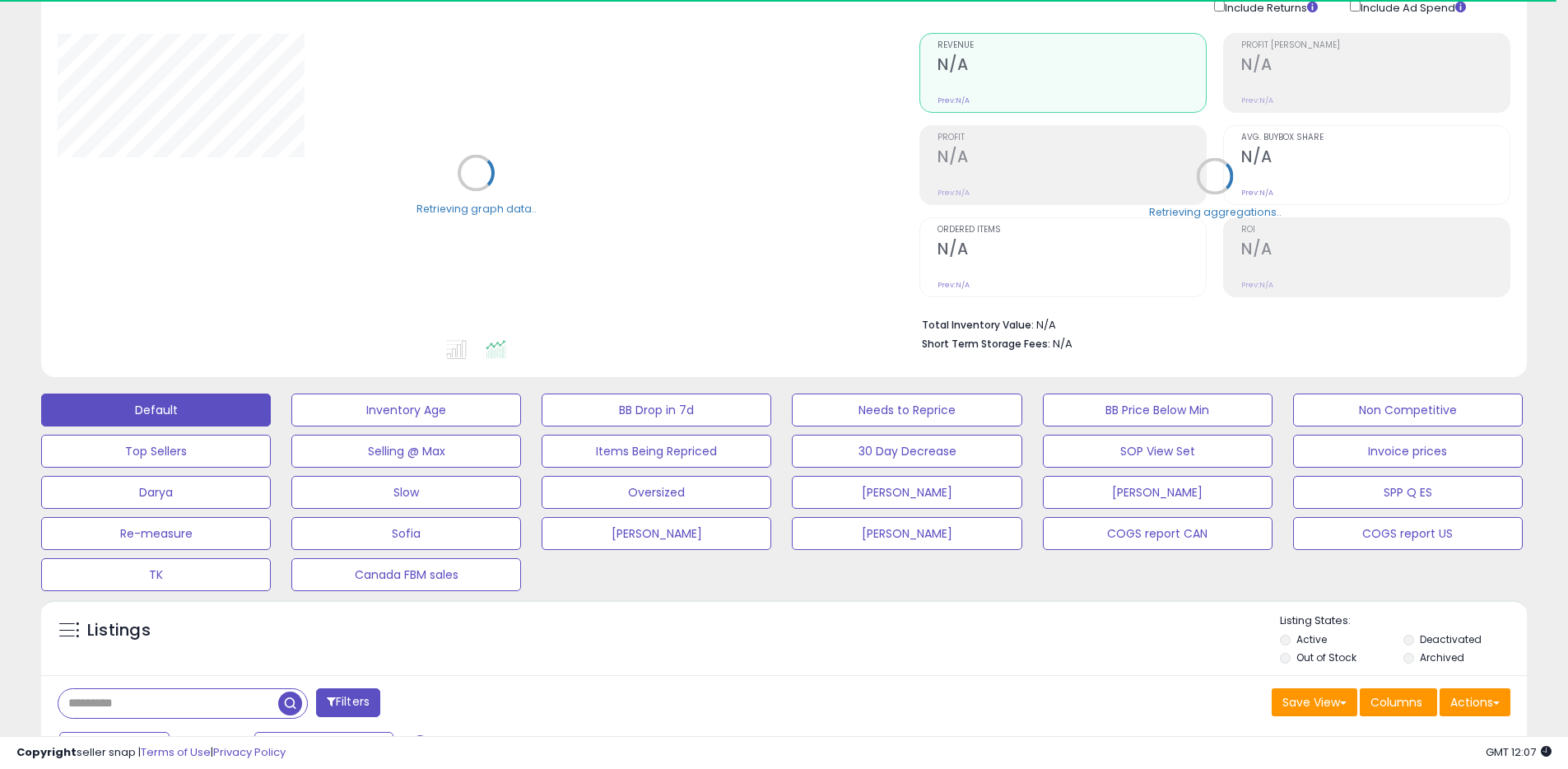
scroll to position [332, 0]
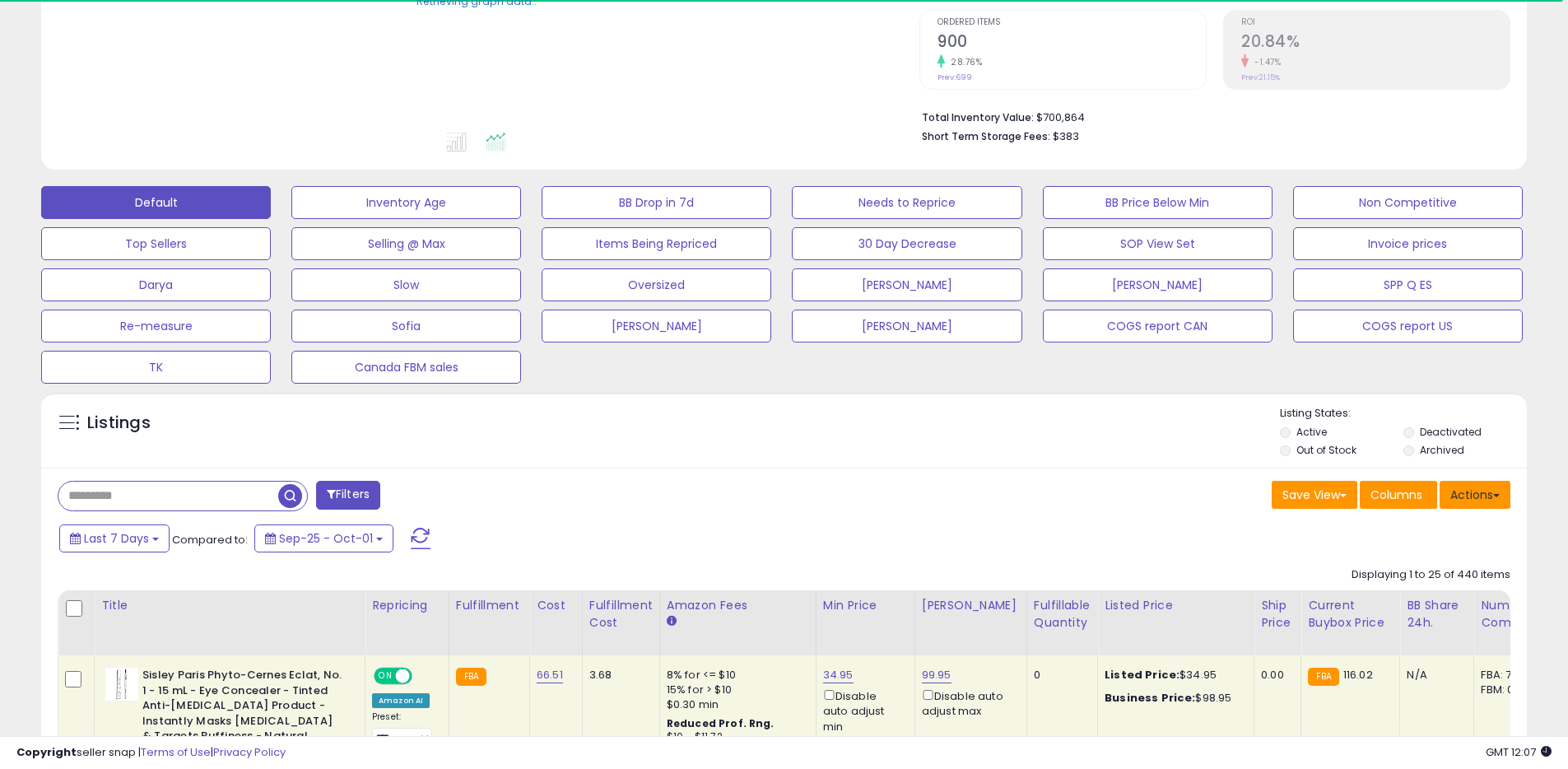
click at [1484, 497] on button "Actions" at bounding box center [1475, 494] width 71 height 28
click at [1390, 602] on link "Export All Columns" at bounding box center [1408, 600] width 180 height 26
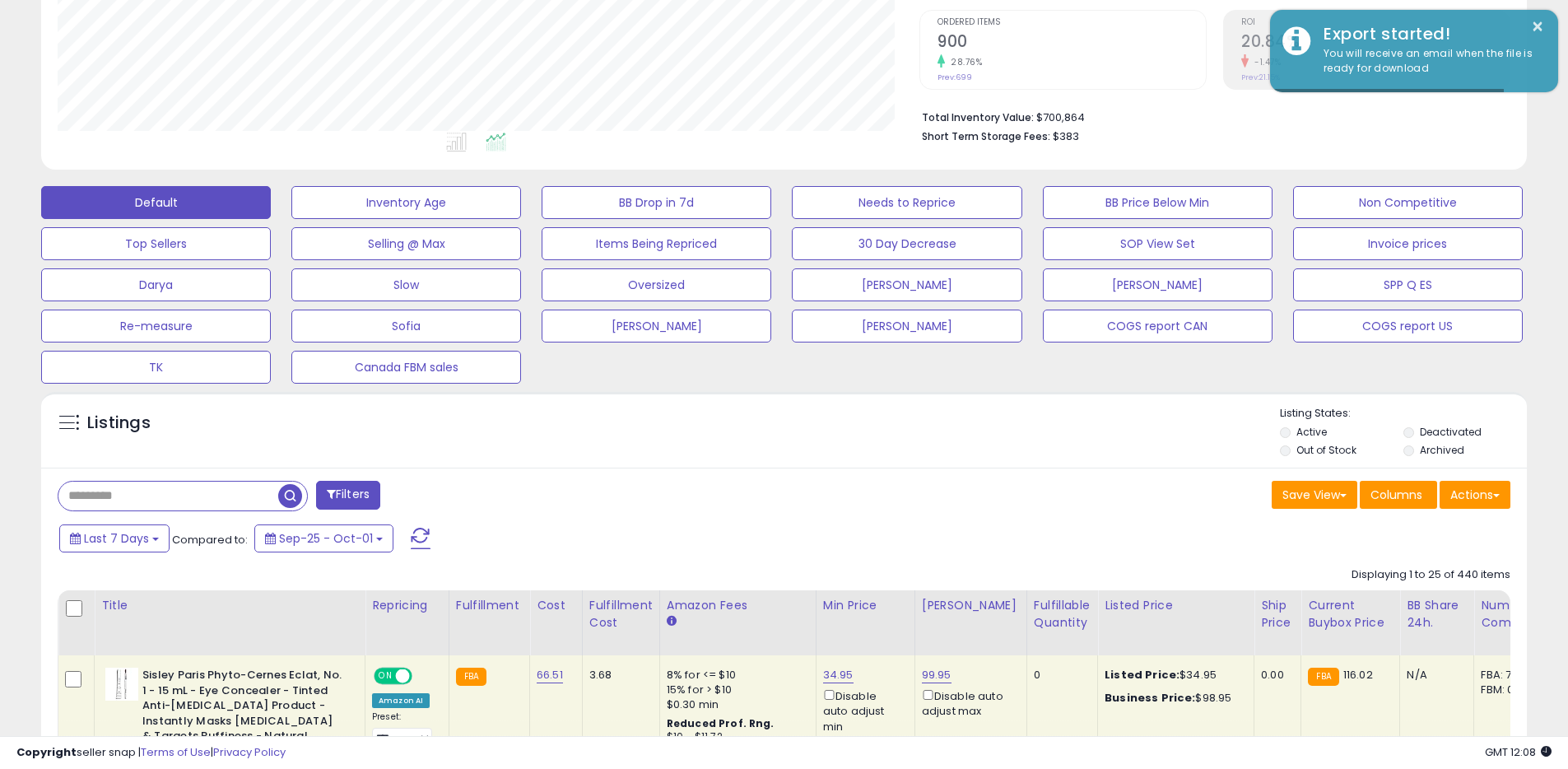
scroll to position [338, 862]
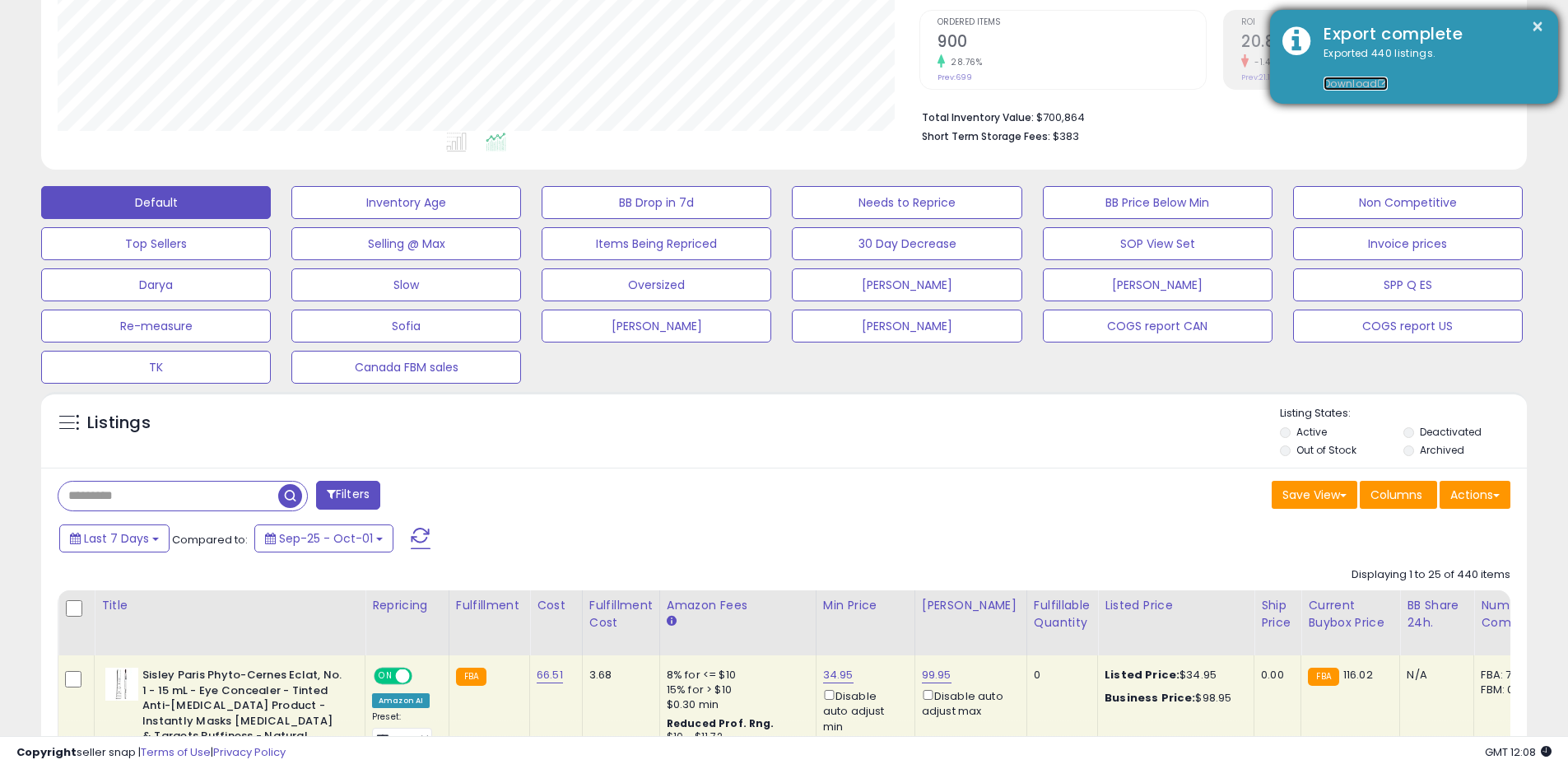
click at [1344, 84] on link "Download" at bounding box center [1355, 84] width 64 height 14
